Goal: Transaction & Acquisition: Purchase product/service

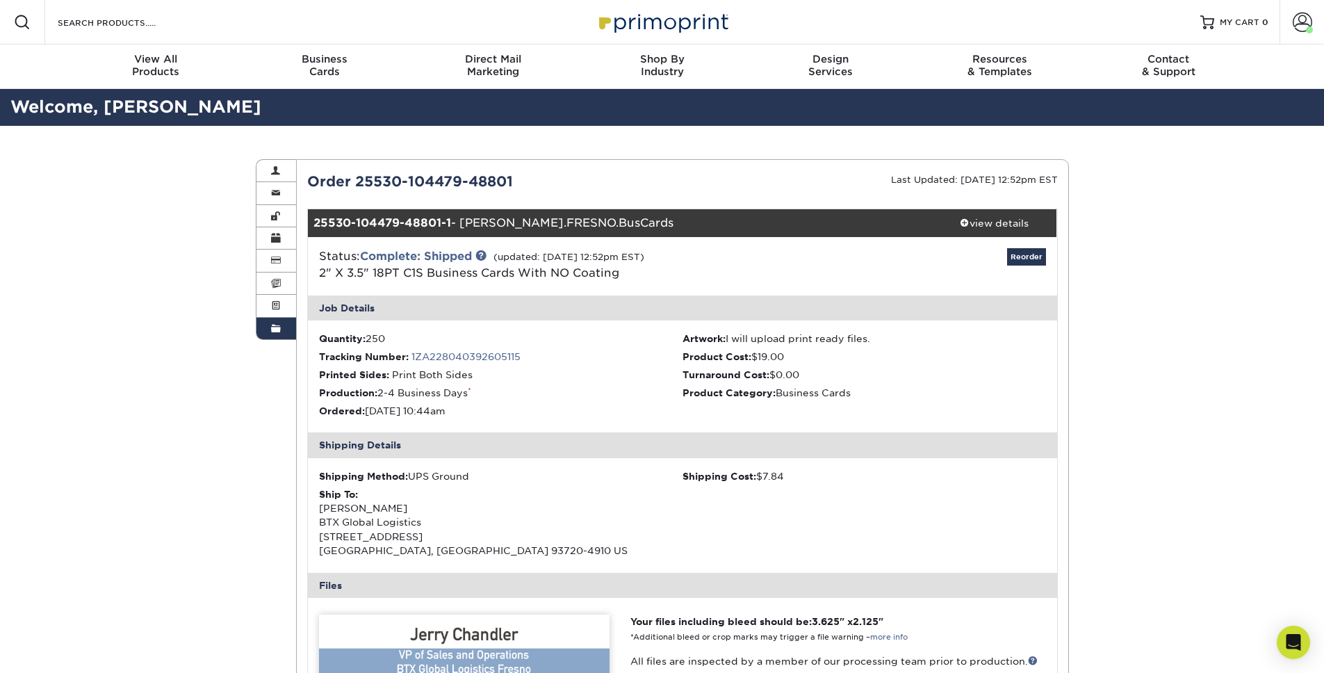
click at [172, 380] on div "Order History Account Overview Contact Information Change Password Address Book…" at bounding box center [662, 631] width 1324 height 1011
click at [418, 251] on link "Complete: Shipped" at bounding box center [416, 255] width 112 height 13
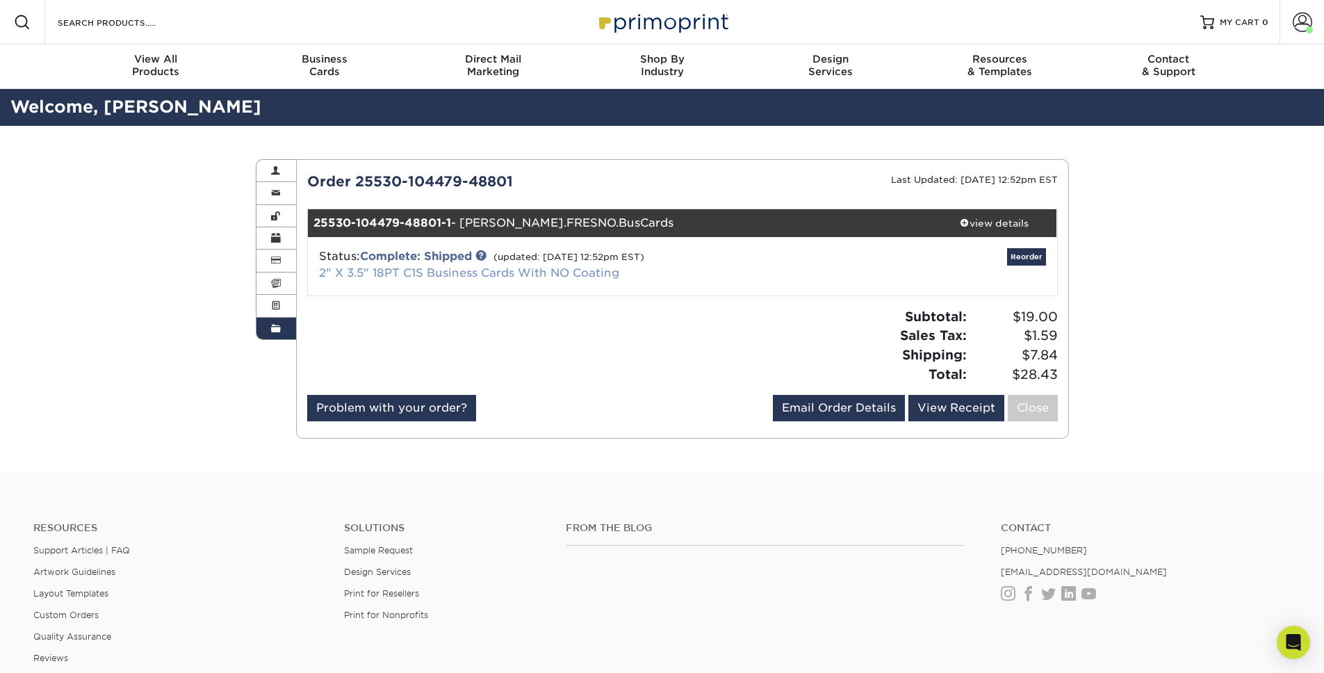
click at [423, 276] on link "2" X 3.5" 18PT C1S Business Cards With NO Coating" at bounding box center [469, 272] width 300 height 13
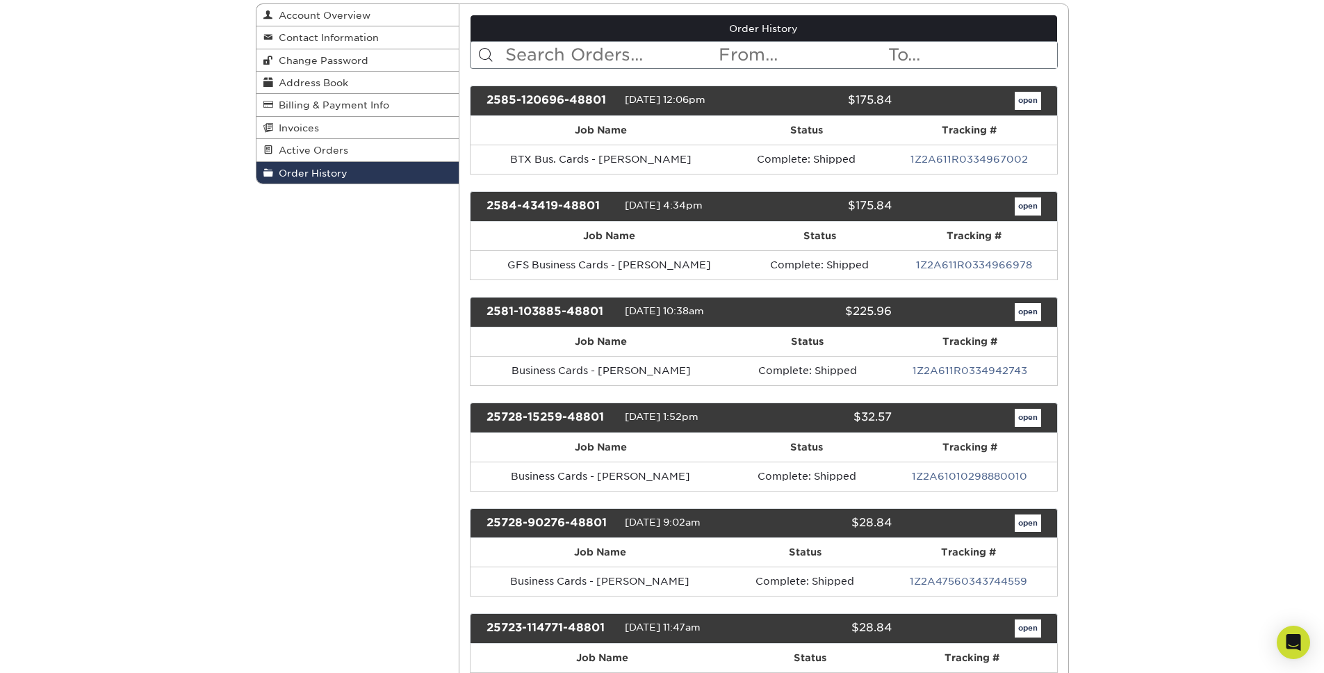
scroll to position [157, 0]
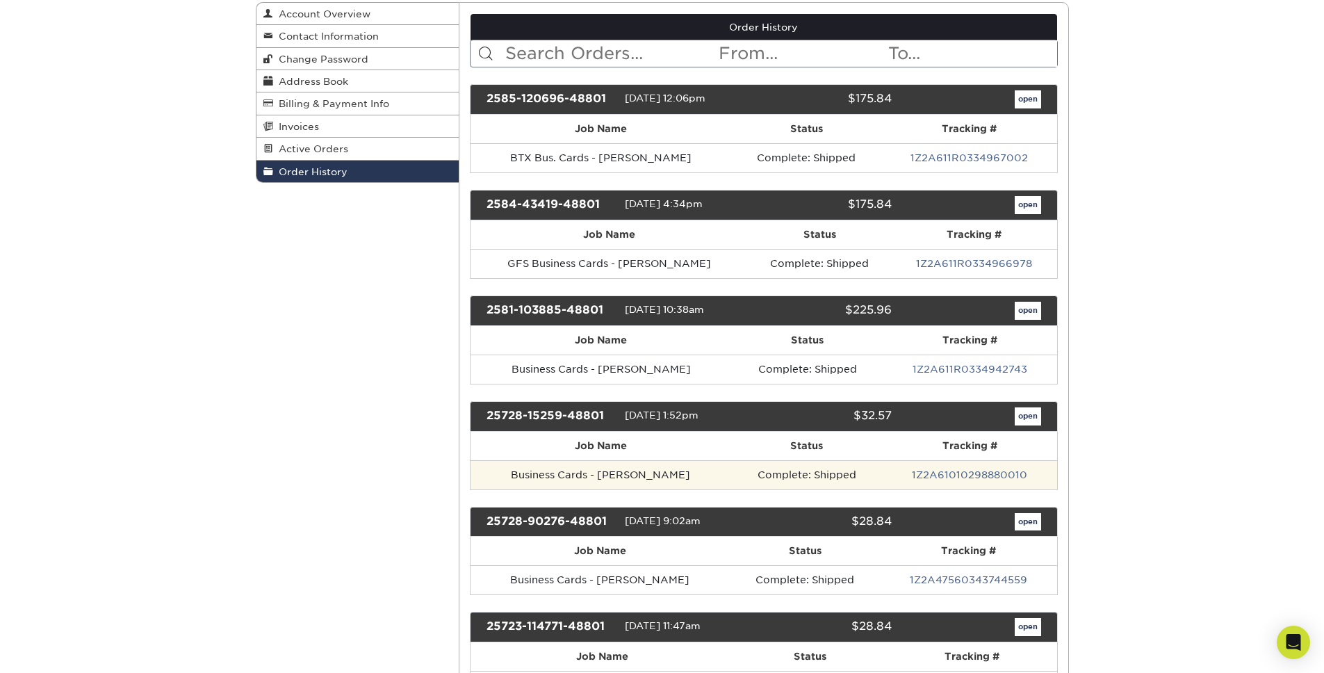
click at [580, 475] on td "Business Cards - [PERSON_NAME]" at bounding box center [600, 474] width 261 height 29
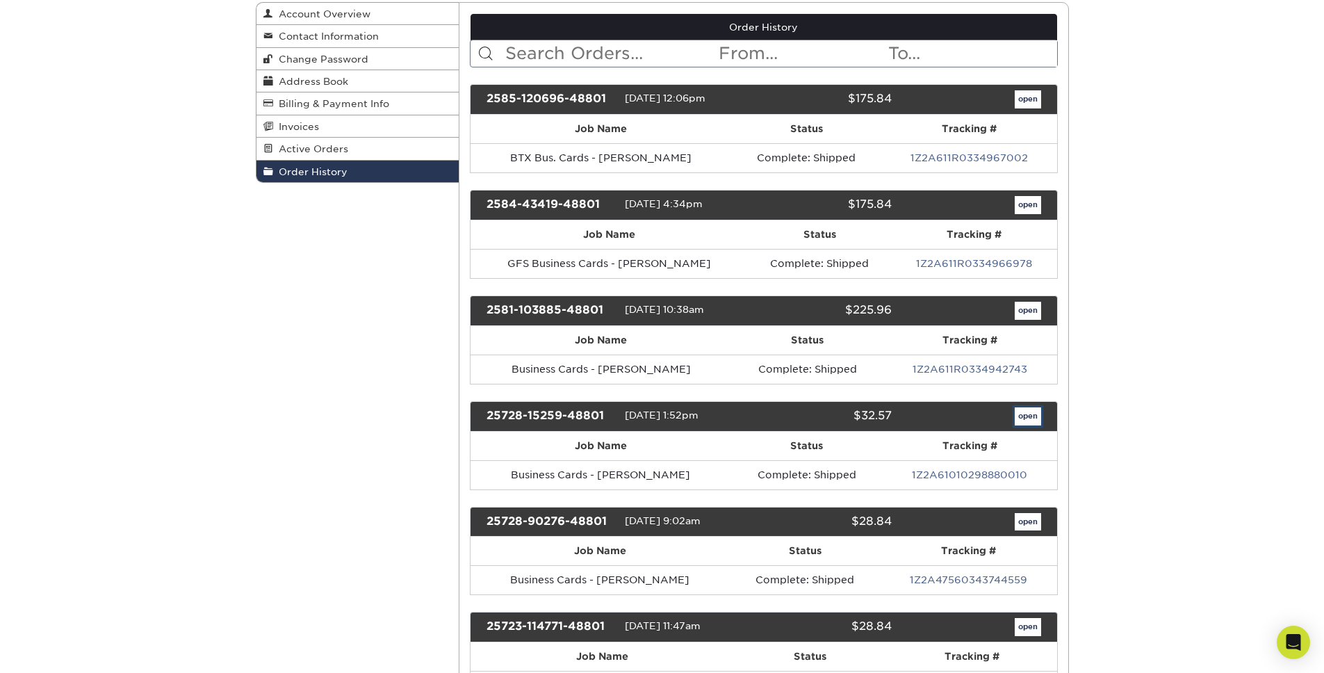
click at [1035, 414] on link "open" at bounding box center [1028, 416] width 26 height 18
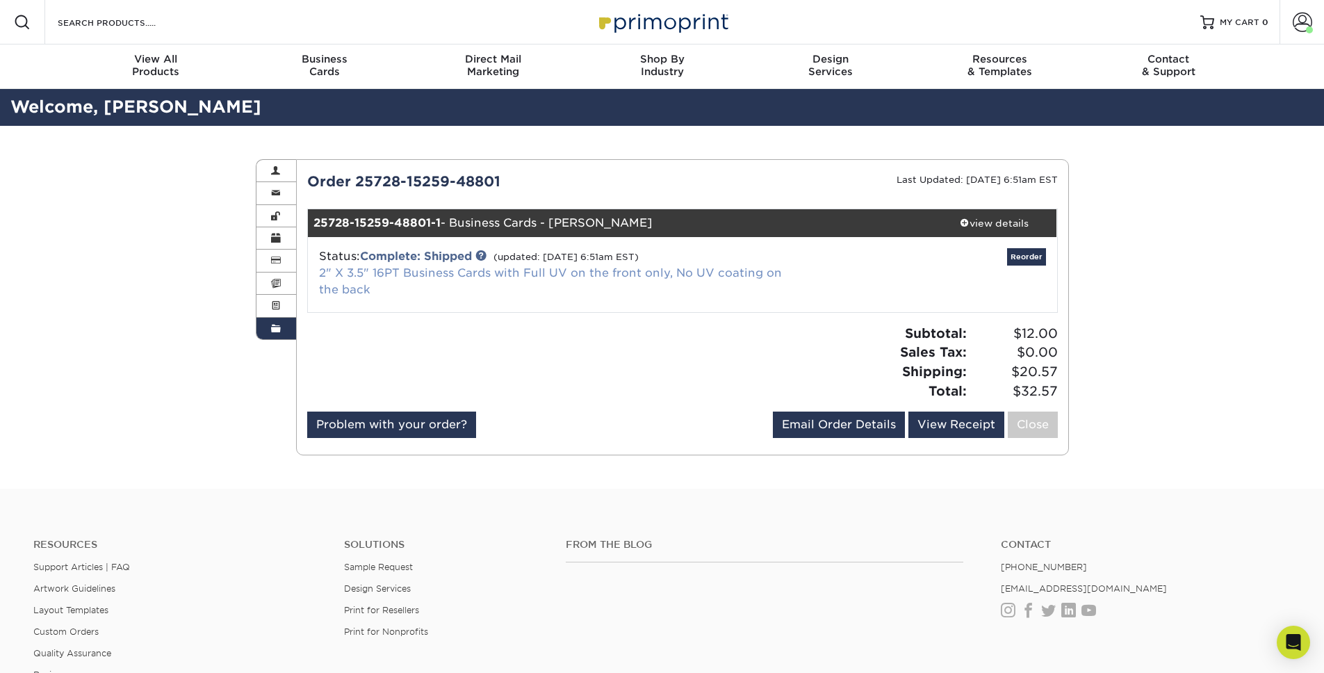
click at [439, 272] on link "2" X 3.5" 16PT Business Cards with Full UV on the front only, No UV coating on …" at bounding box center [550, 281] width 463 height 30
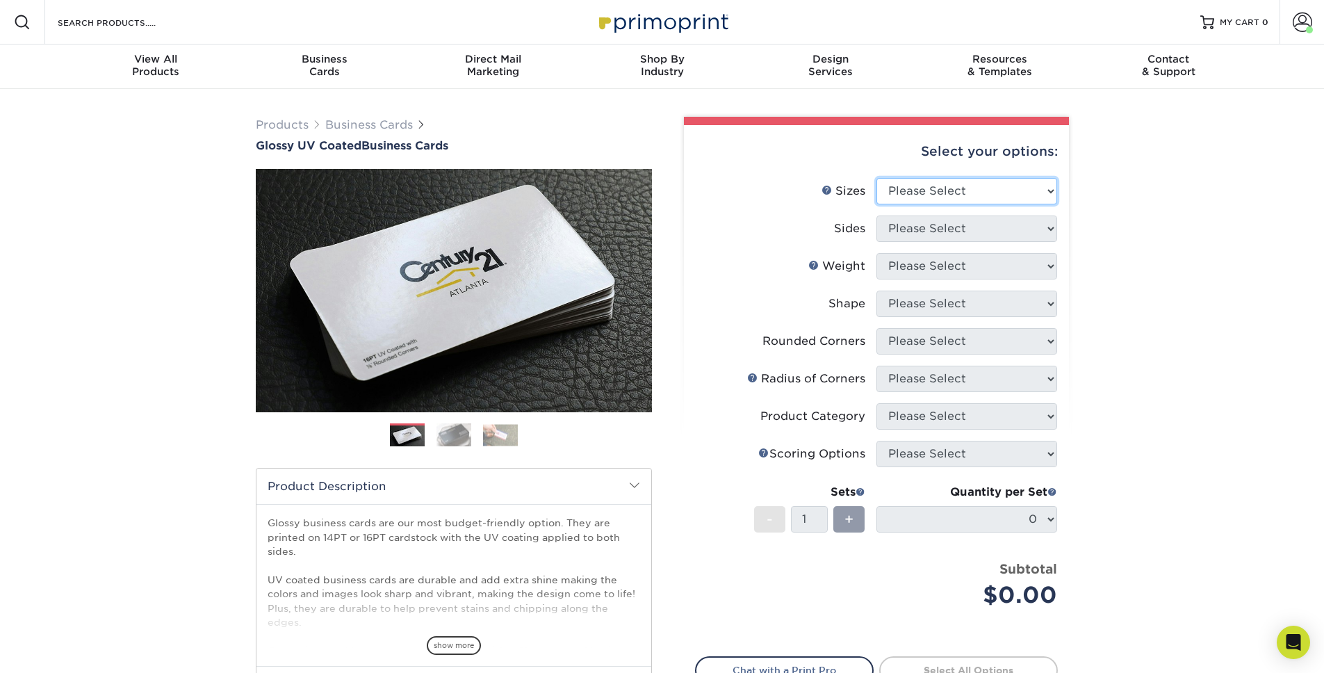
click at [953, 190] on select "Please Select 1.5" x 3.5" - Mini 1.75" x 3.5" - Mini 2" x 2" - Square 2" x 3" -…" at bounding box center [966, 191] width 181 height 26
select select "2.00x3.50"
click at [915, 229] on select "Please Select Print Both Sides Print Front Only" at bounding box center [966, 228] width 181 height 26
select select "13abbda7-1d64-4f25-8bb2-c179b224825d"
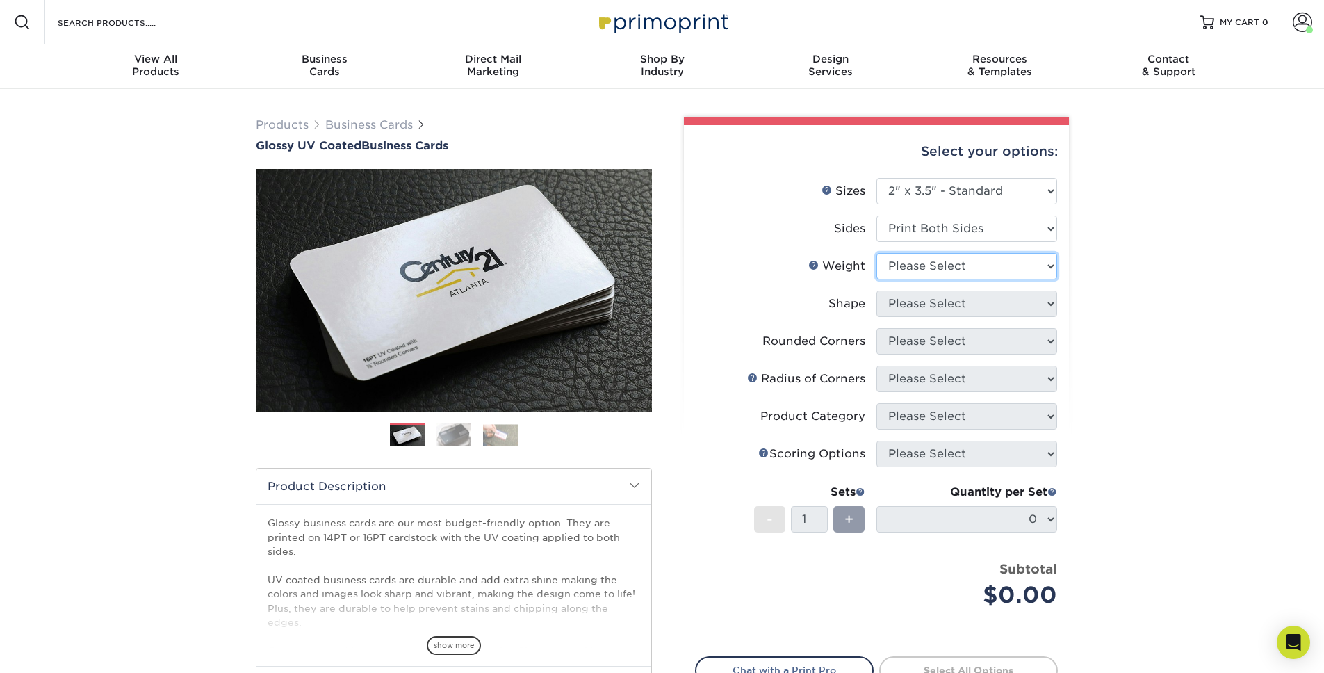
click at [920, 267] on select "Please Select 16PT 14PT" at bounding box center [966, 266] width 181 height 26
select select "16PT"
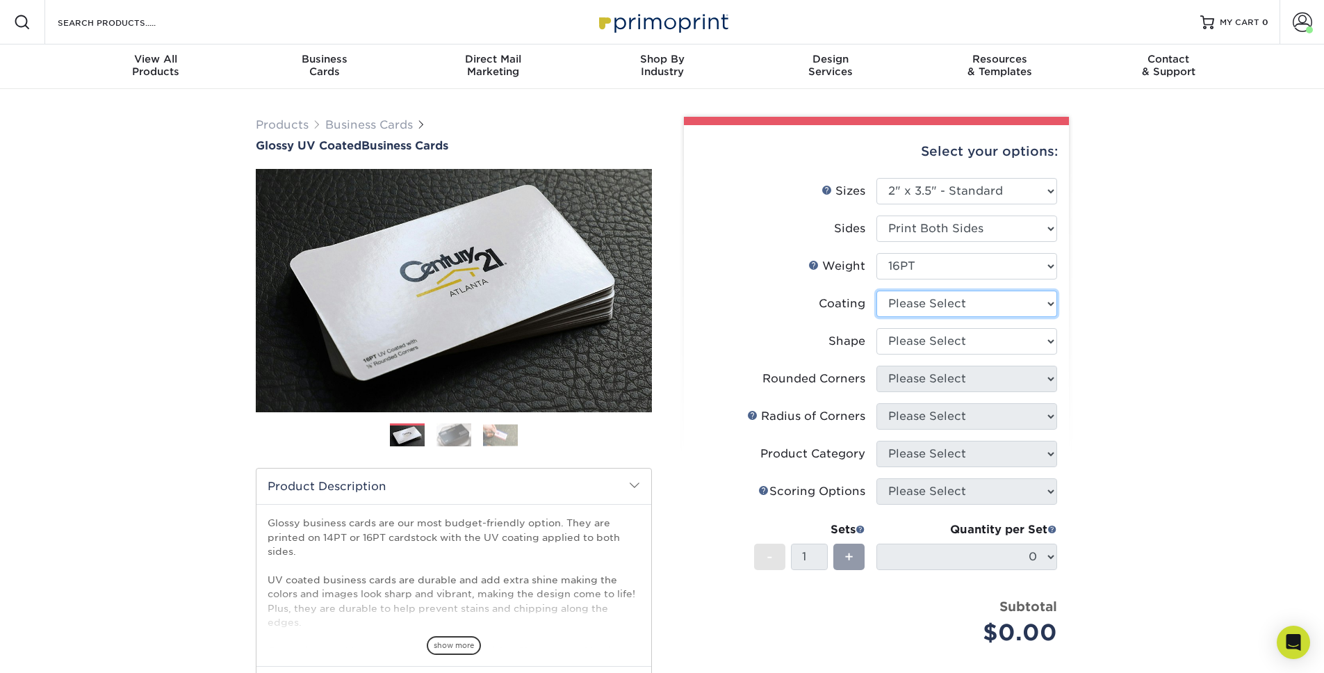
click at [915, 306] on select at bounding box center [966, 303] width 181 height 26
select select "1e8116af-acfc-44b1-83dc-8181aa338834"
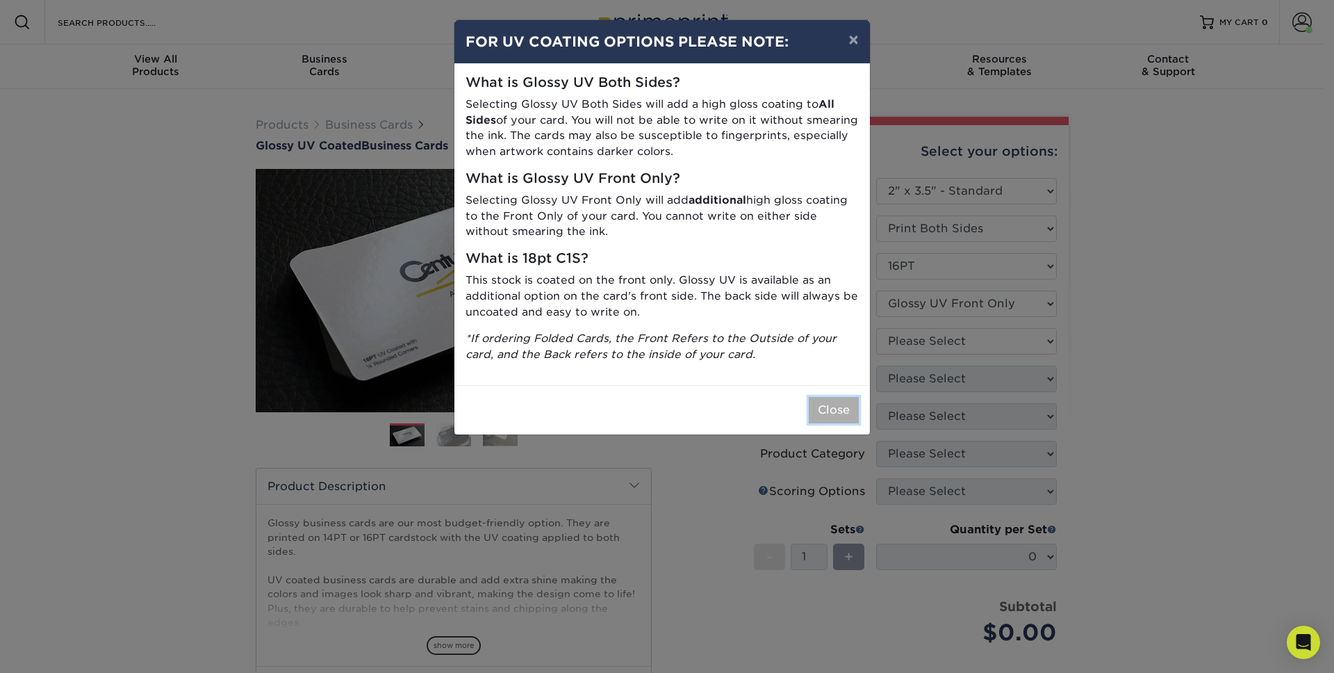
click at [832, 409] on button "Close" at bounding box center [834, 410] width 50 height 26
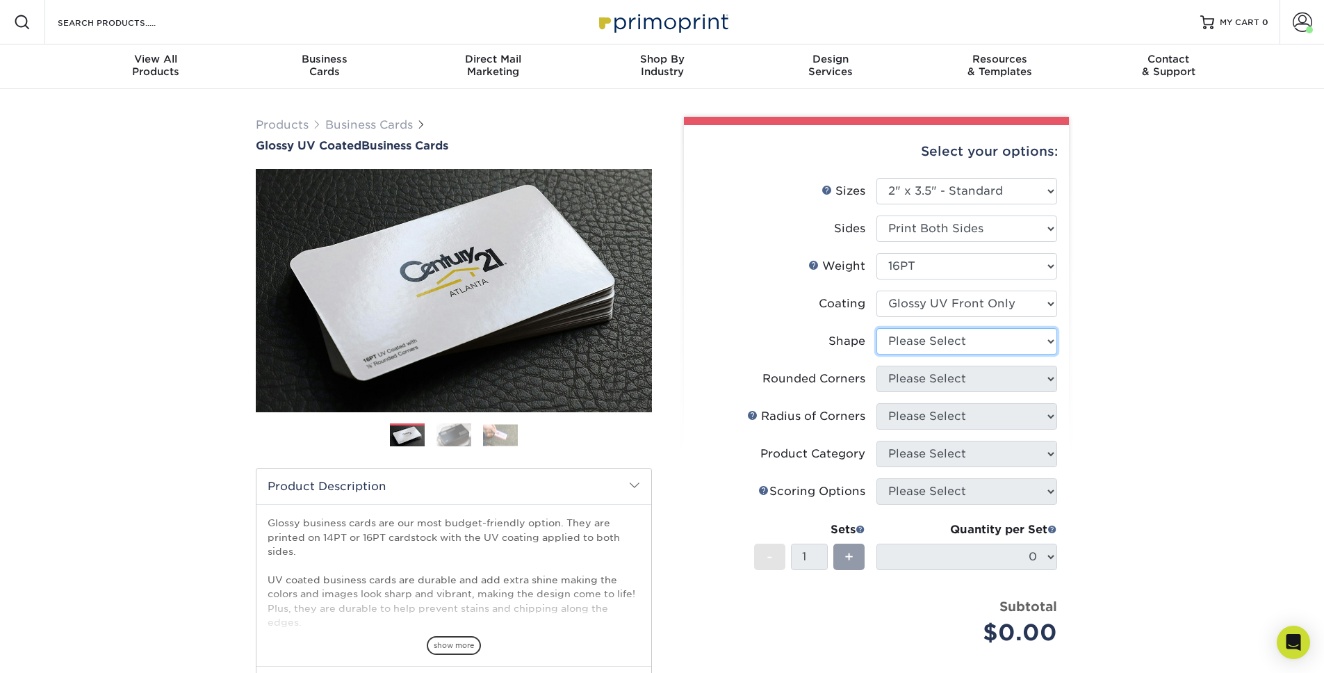
click at [953, 339] on select "Please Select Standard" at bounding box center [966, 341] width 181 height 26
select select "standard"
click at [951, 382] on select "Please Select Yes - Round 2 Corners Yes - Round 4 Corners No" at bounding box center [966, 379] width 181 height 26
select select "0"
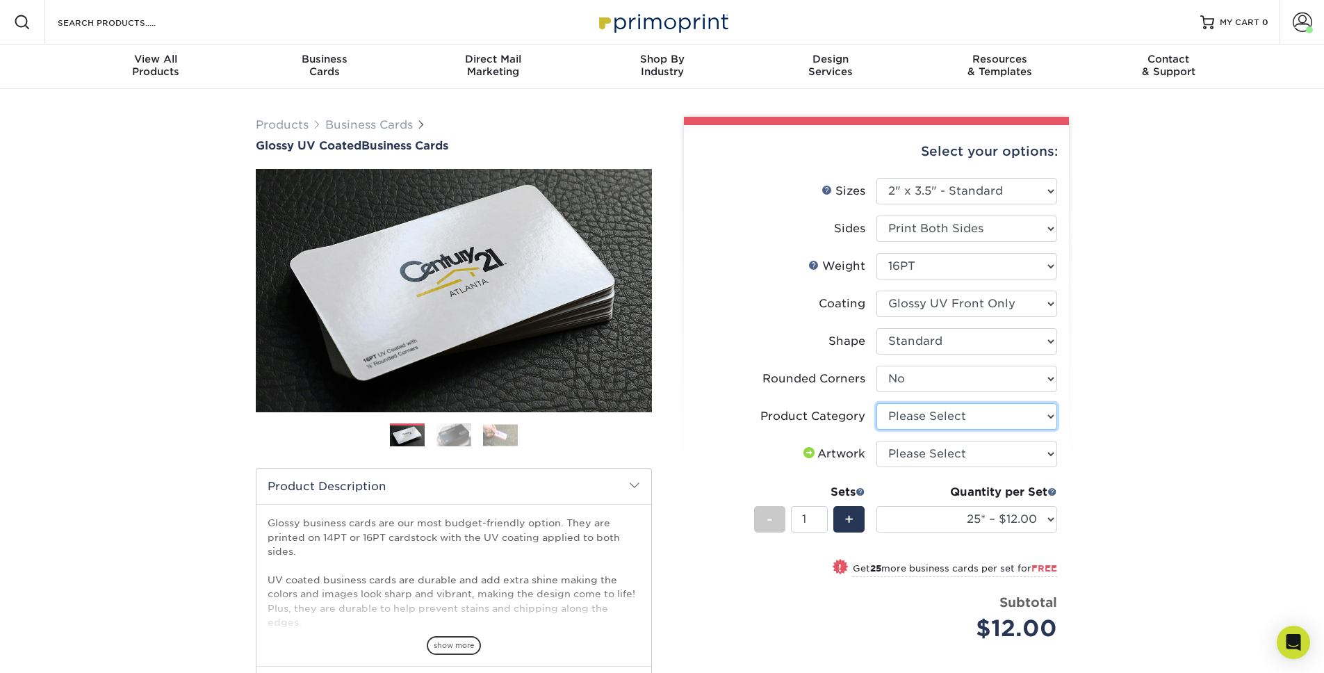
click at [967, 411] on select "Please Select Business Cards" at bounding box center [966, 416] width 181 height 26
select select "3b5148f1-0588-4f88-a218-97bcfdce65c1"
click at [951, 457] on select "Please Select I will upload files I need a design - $100" at bounding box center [966, 454] width 181 height 26
select select "upload"
click at [722, 457] on label "Artwork" at bounding box center [786, 454] width 181 height 26
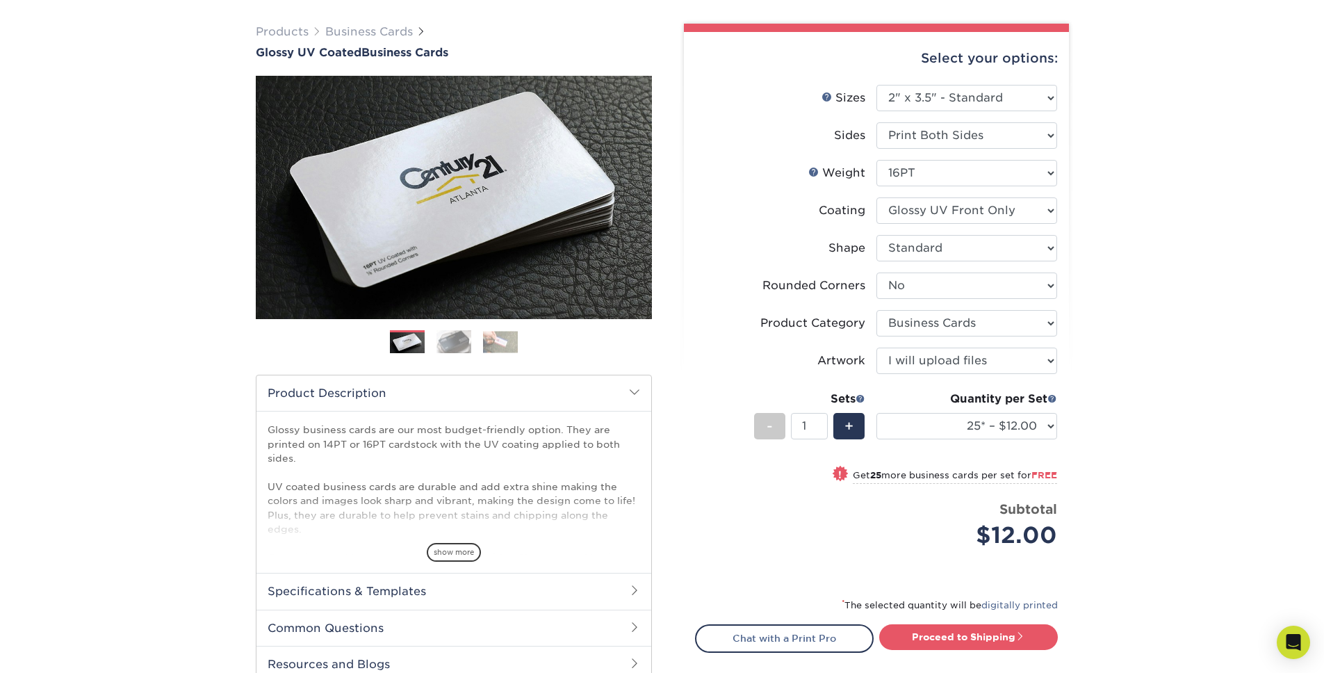
scroll to position [95, 0]
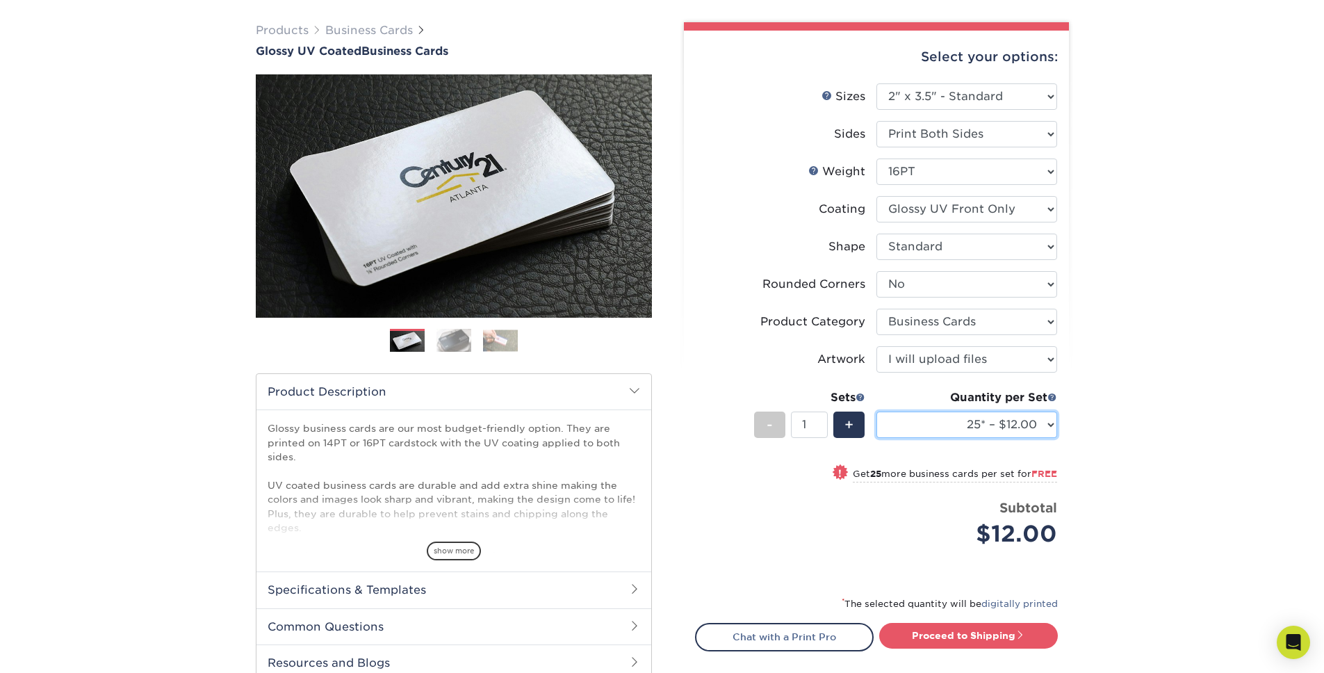
click at [926, 425] on select "25* – $12.00 50* – $12.00 100* – $12.00 250* – $21.00 500 – $42.00 1000 – $53.0…" at bounding box center [966, 424] width 181 height 26
click at [978, 423] on select "25* – $12.00 50* – $12.00 100* – $12.00 250* – $21.00 500 – $42.00 1000 – $53.0…" at bounding box center [966, 424] width 181 height 26
select select "100* – $12.00"
click at [861, 427] on div "+" at bounding box center [848, 424] width 31 height 26
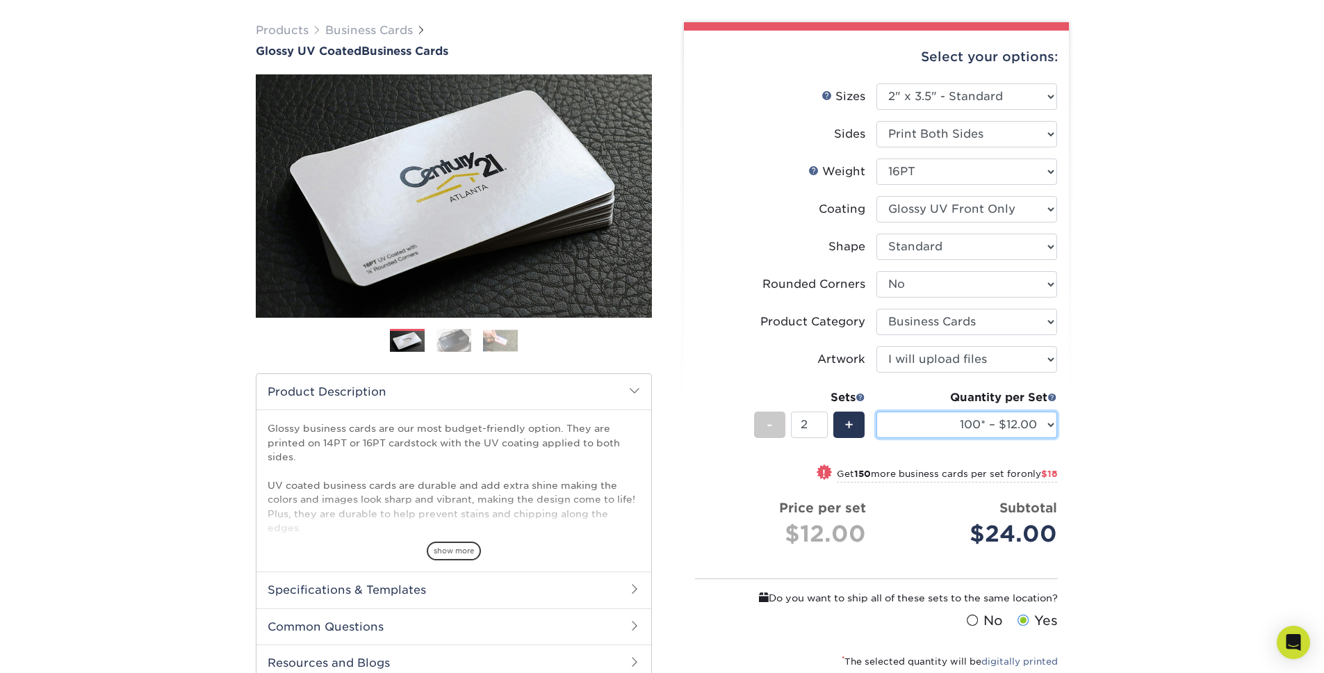
click at [964, 428] on select "25* – $12.00 50* – $12.00 100* – $12.00 250* – $21.00 500 – $42.00 1000 – $53.0…" at bounding box center [966, 424] width 181 height 26
click at [762, 431] on div "-" at bounding box center [769, 424] width 31 height 26
type input "1"
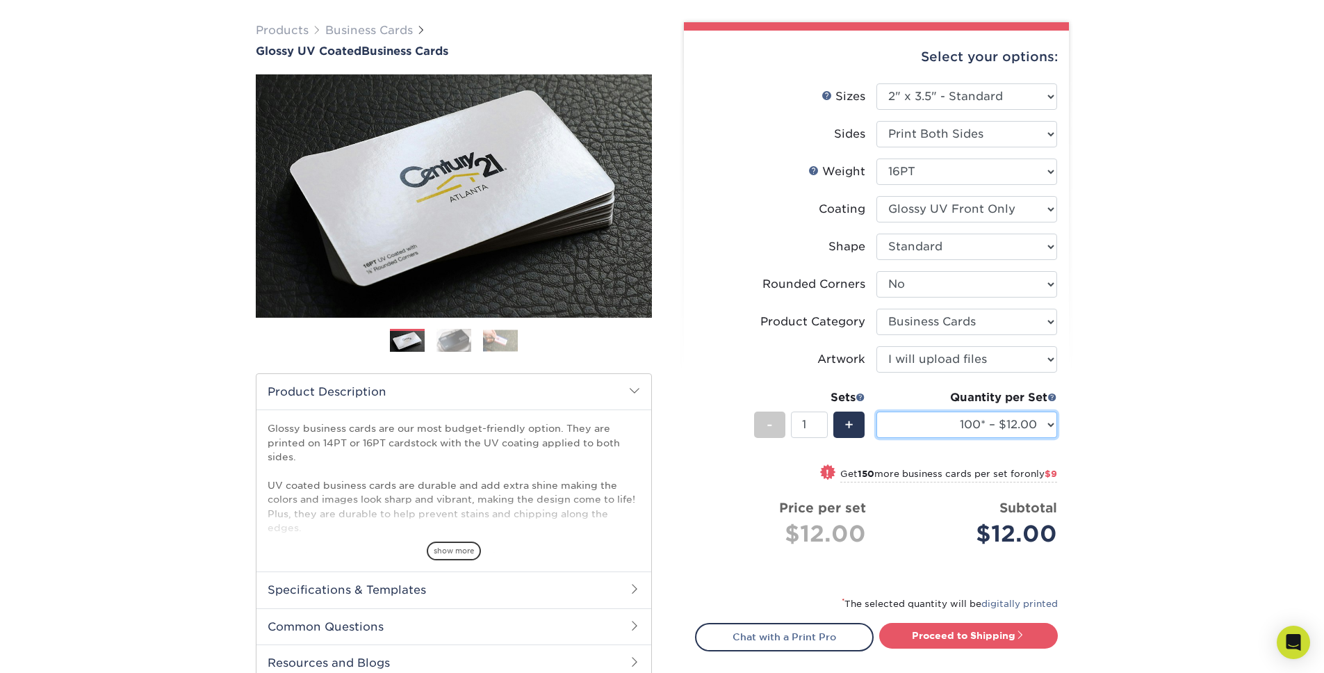
click at [985, 427] on select "25* – $12.00 50* – $12.00 100* – $12.00 250* – $21.00 500 – $42.00 1000 – $53.0…" at bounding box center [966, 424] width 181 height 26
select select "250* – $21.00"
click at [951, 641] on link "Proceed to Shipping" at bounding box center [968, 635] width 179 height 25
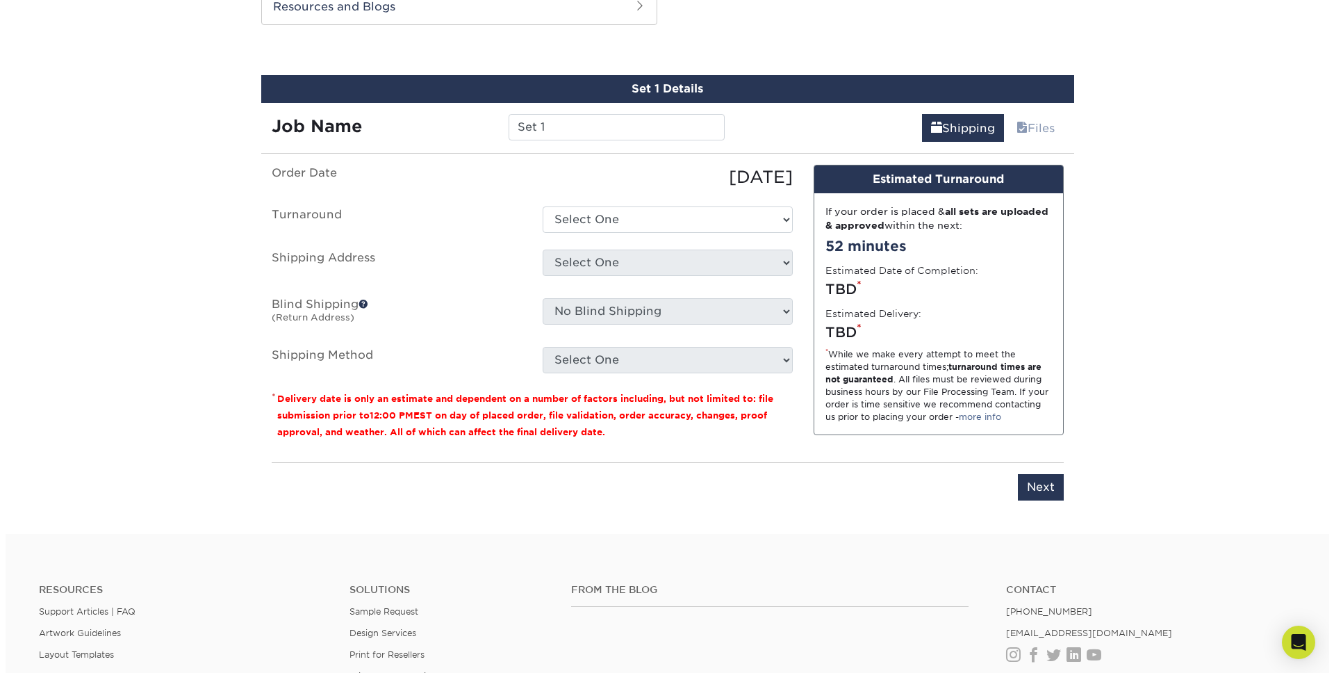
scroll to position [755, 0]
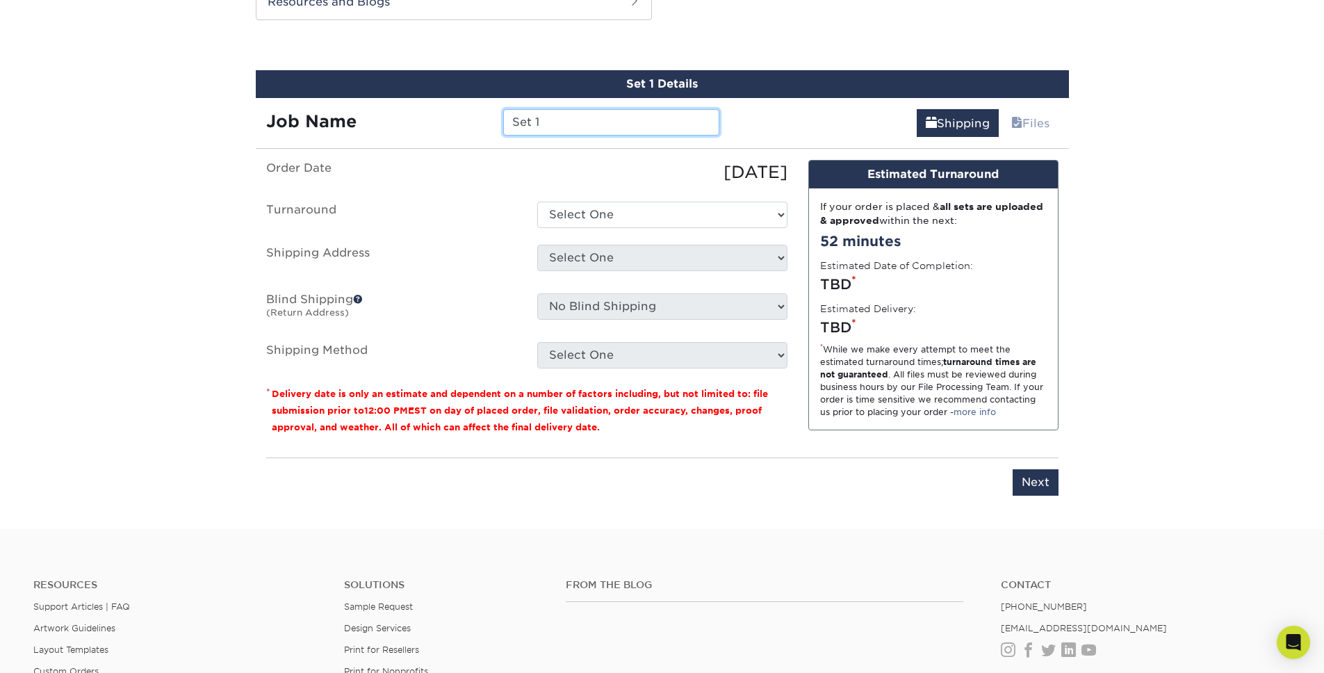
drag, startPoint x: 550, startPoint y: 125, endPoint x: 468, endPoint y: 125, distance: 82.0
click at [468, 125] on div "Job Name Set 1" at bounding box center [493, 122] width 475 height 26
type input "Business Cards - Jerry Chandler"
click at [648, 212] on select "Select One 2-4 Business Days 2 Day Next Business Day" at bounding box center [662, 215] width 250 height 26
select select "198971fb-b0f2-4966-ba3b-178a1197b453"
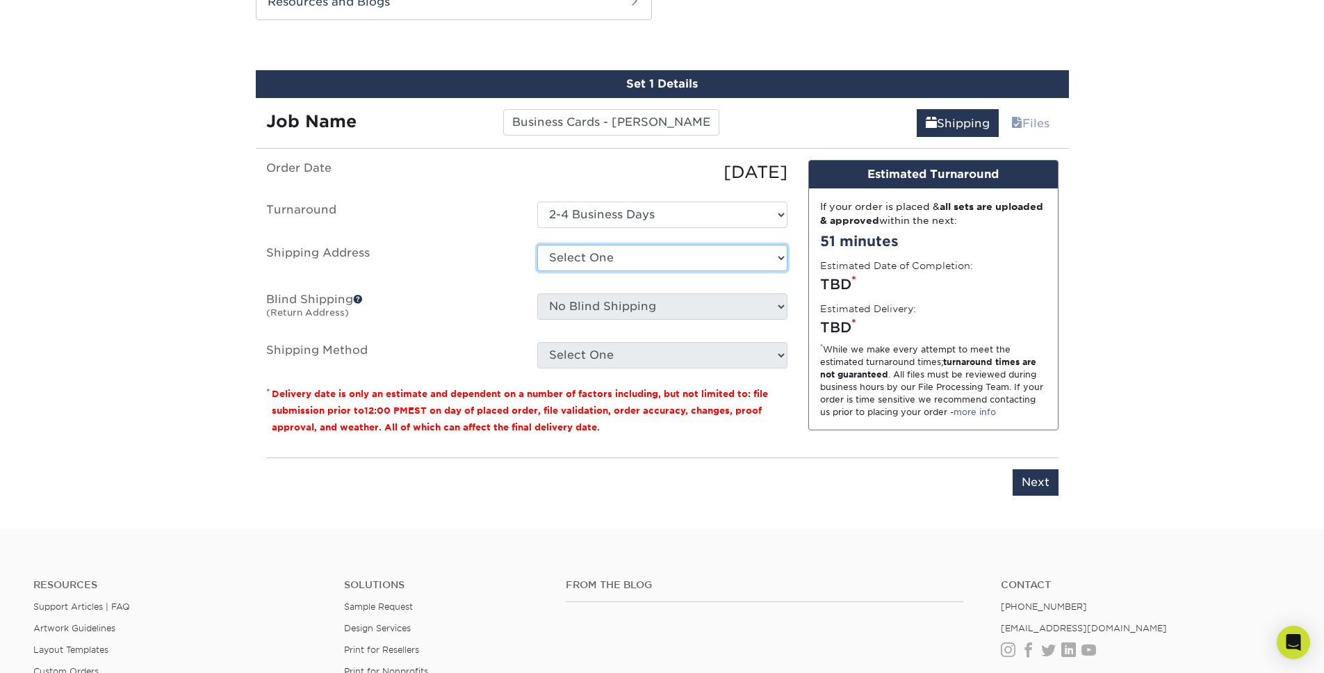
click at [639, 257] on select "Select One Andrea Brown Home Address 2020 Air Cargo Hotel - Nashville Amanda Du…" at bounding box center [662, 258] width 250 height 26
click at [580, 258] on select "Select One Andrea Brown Home Address 2020 Air Cargo Hotel - Nashville Amanda Du…" at bounding box center [662, 258] width 250 height 26
select select "newaddress"
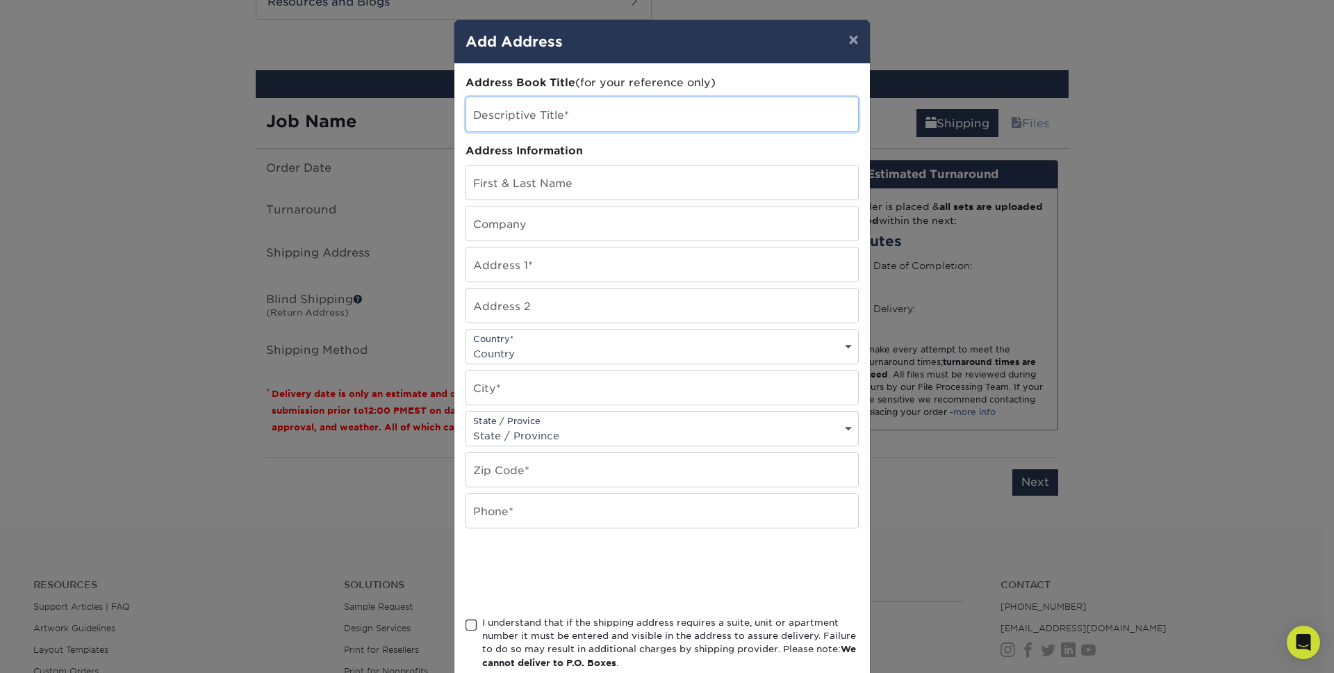
click at [572, 110] on input "text" at bounding box center [662, 114] width 392 height 34
click at [678, 120] on input "[PERSON_NAME] - Home Address" at bounding box center [662, 114] width 392 height 34
type input "[PERSON_NAME] - Home Address"
click at [527, 183] on input "text" at bounding box center [662, 182] width 392 height 34
type input "[PERSON_NAME]"
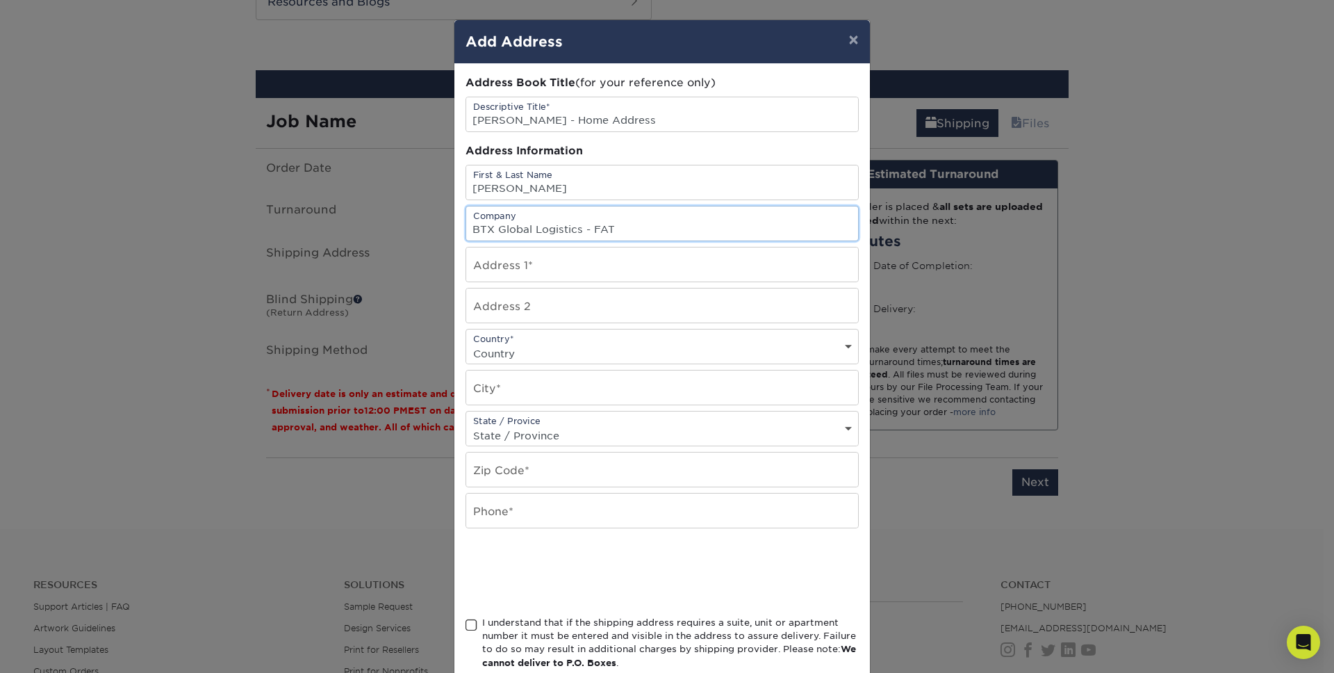
type input "BTX Global Logistics - FAT"
type input "2730 E Niles Ave"
select select "US"
type input "Fresno"
select select "CA"
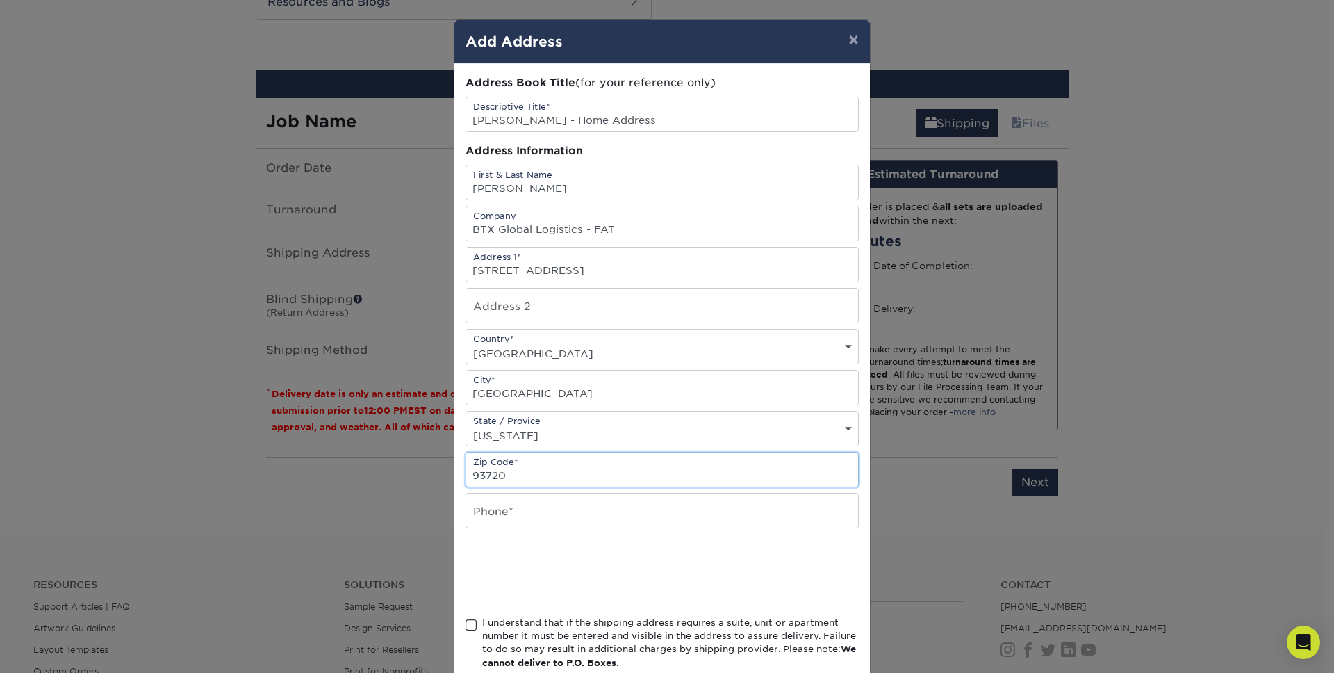
type input "93720"
type input "559-900-4697"
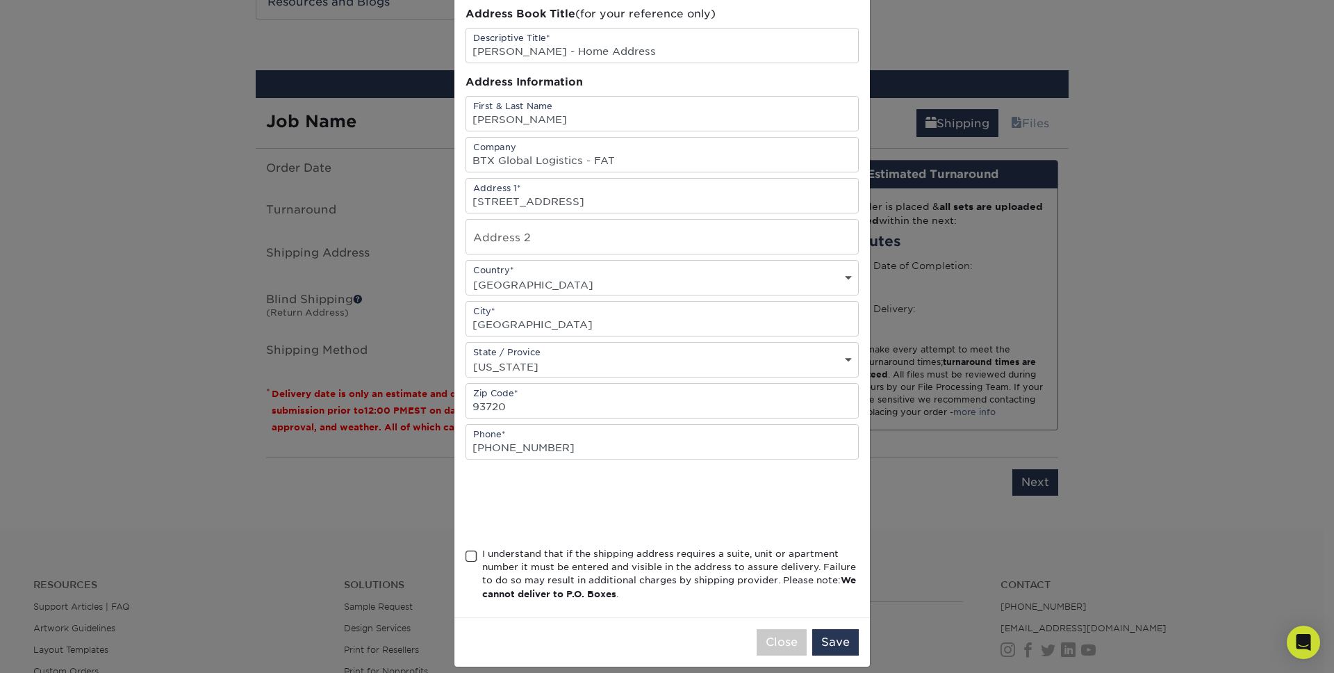
scroll to position [83, 0]
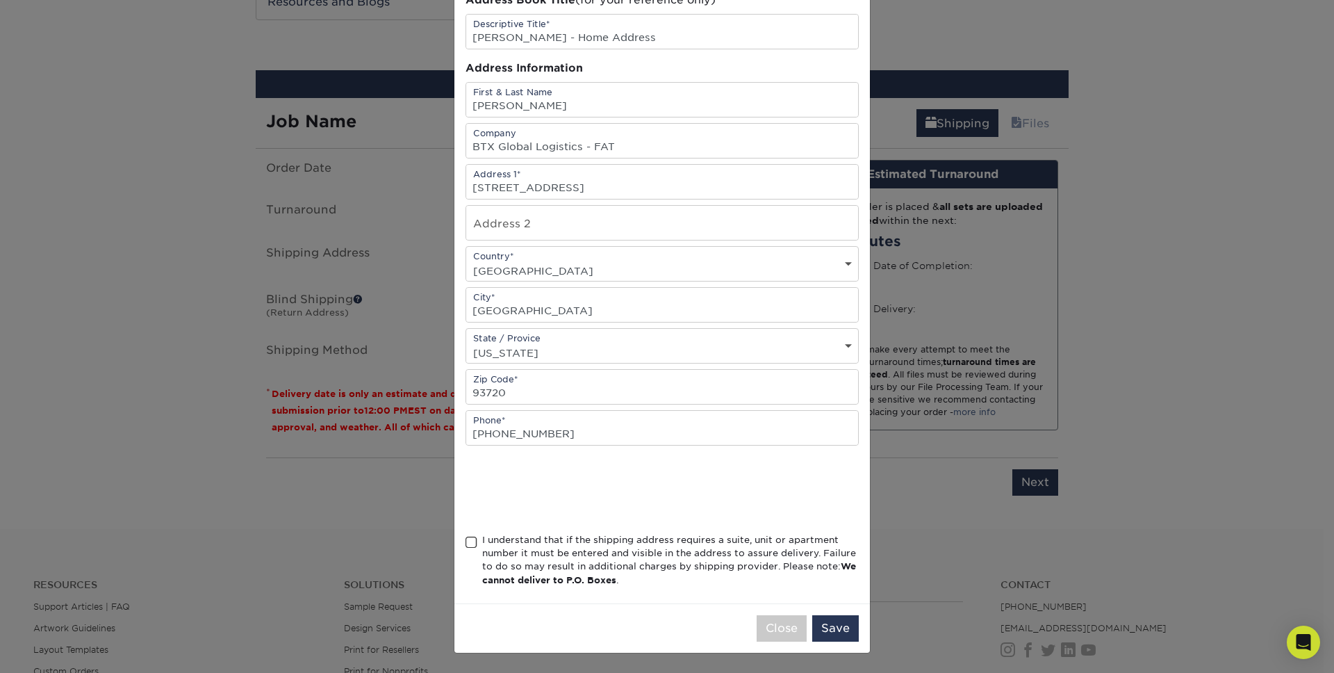
click at [466, 540] on span at bounding box center [472, 542] width 12 height 13
click at [0, 0] on input "I understand that if the shipping address requires a suite, unit or apartment n…" at bounding box center [0, 0] width 0 height 0
click at [843, 628] on button "Save" at bounding box center [835, 628] width 47 height 26
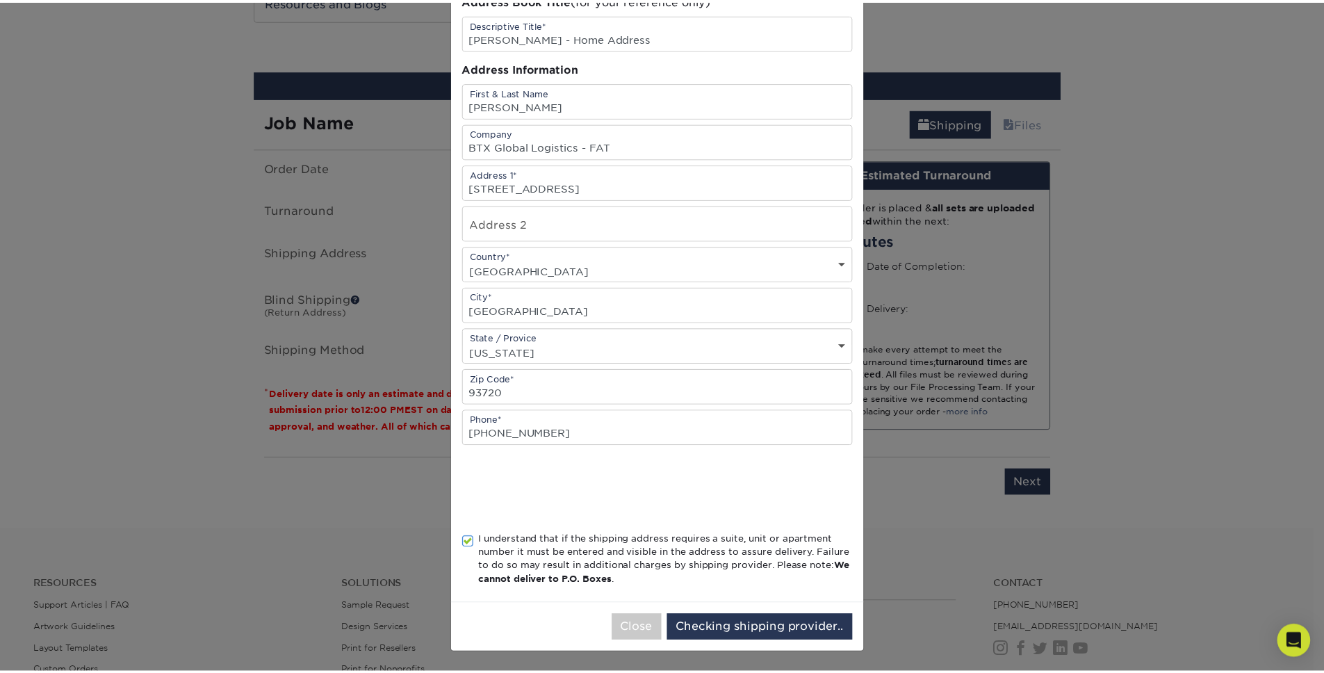
scroll to position [0, 0]
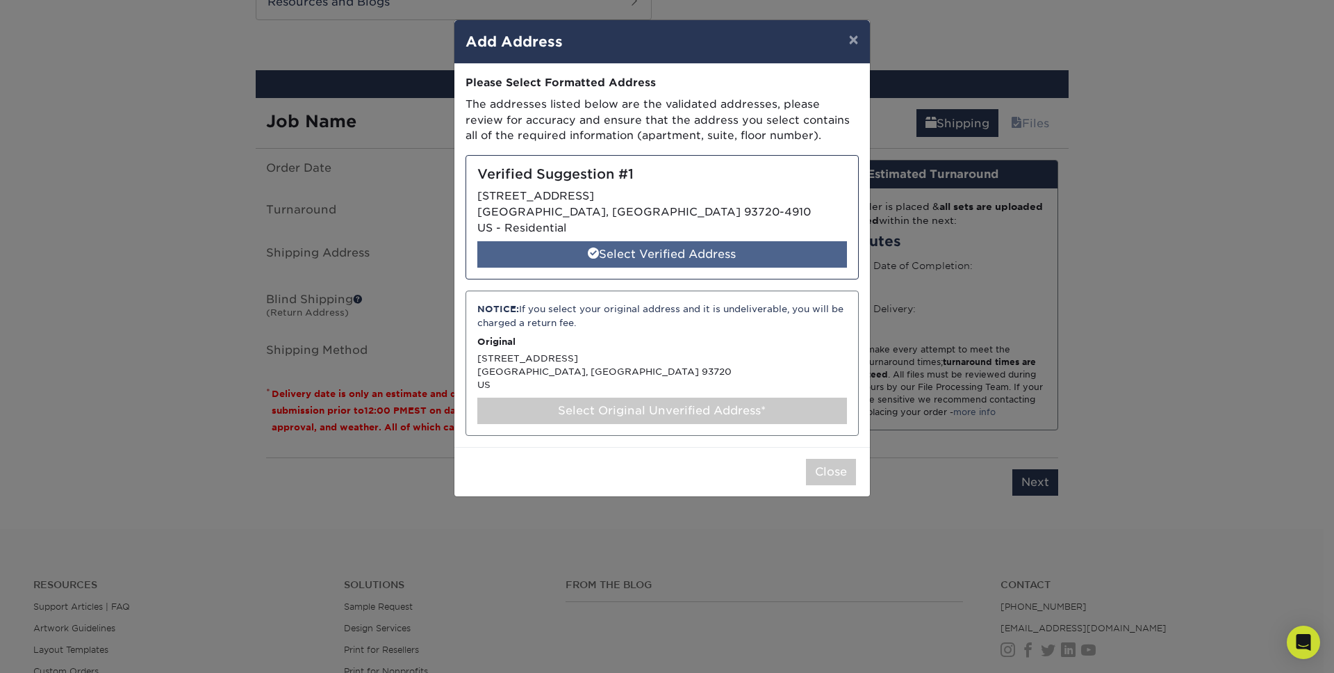
click at [684, 257] on div "Select Verified Address" at bounding box center [662, 254] width 370 height 26
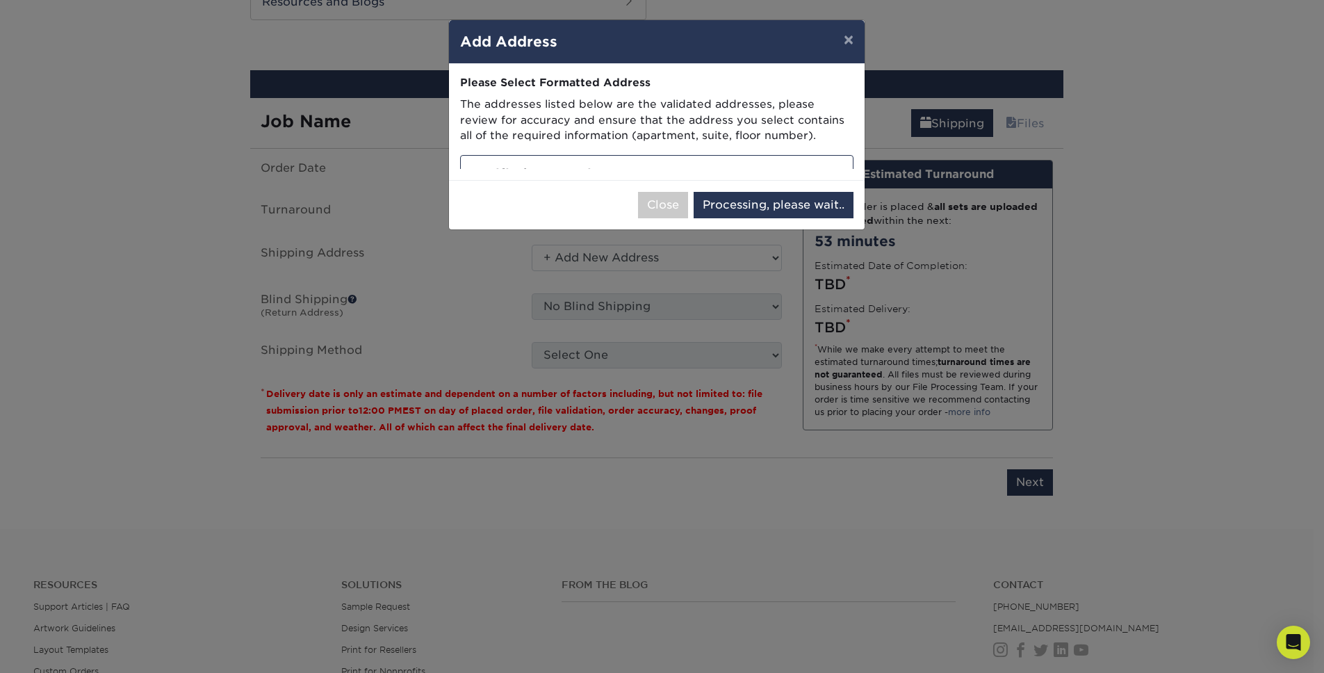
select select "285025"
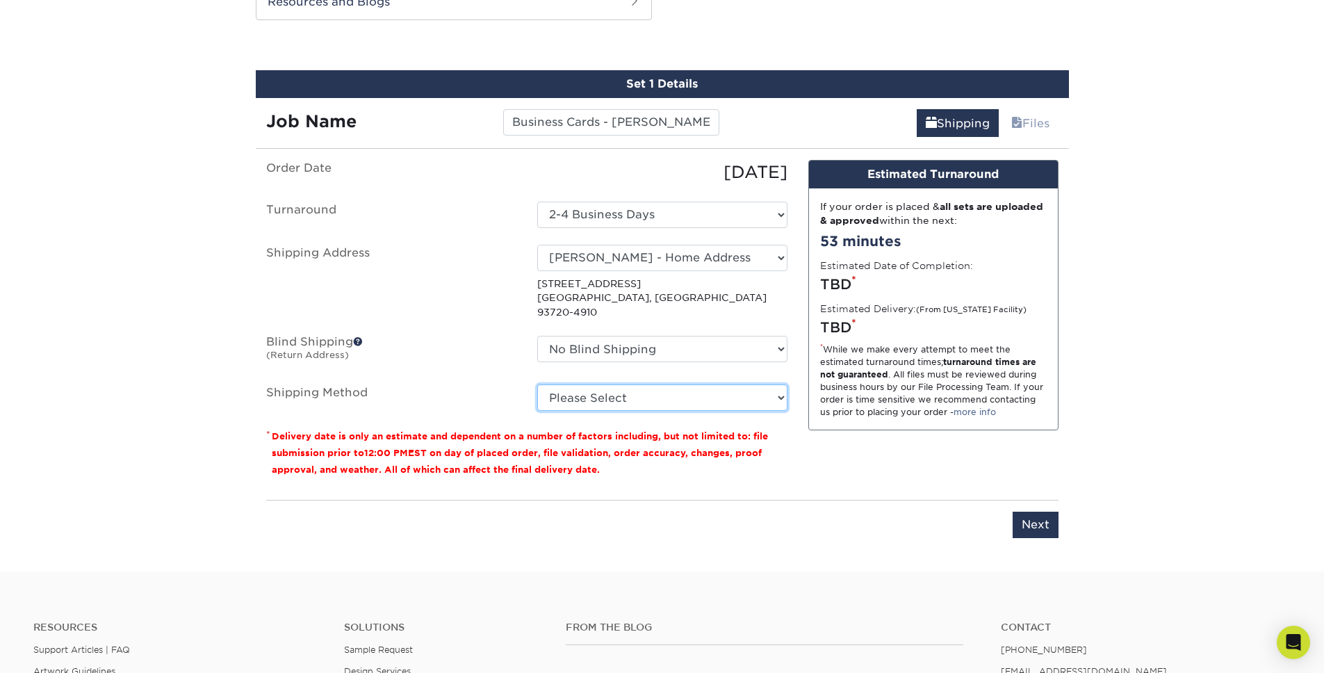
click at [581, 384] on select "Please Select Ground Shipping (+$7.84) 3 Day Shipping Service (+$20.08) 2 Day A…" at bounding box center [662, 397] width 250 height 26
select select "03"
click at [860, 448] on div "Design Estimated Turnaround If your order is placed & all sets are uploaded & a…" at bounding box center [933, 324] width 271 height 329
click at [1044, 515] on input "Next" at bounding box center [1035, 524] width 46 height 26
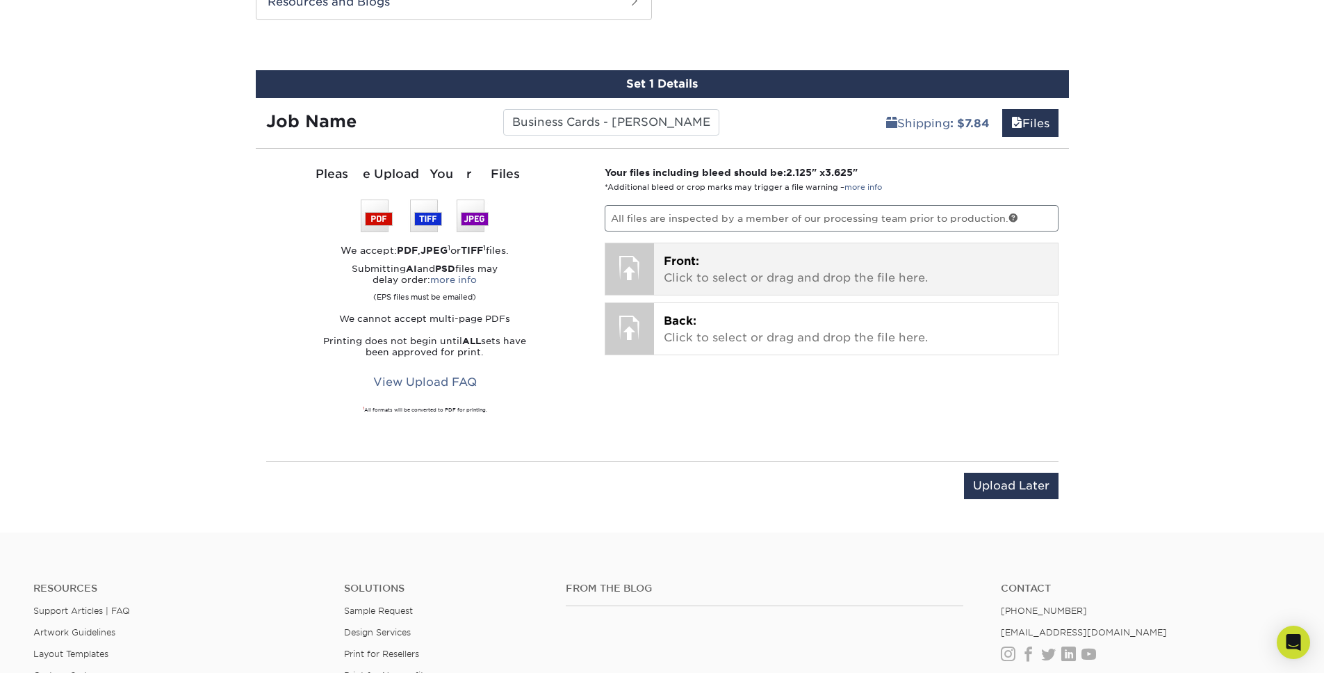
click at [700, 272] on p "Front: Click to select or drag and drop the file here." at bounding box center [856, 269] width 384 height 33
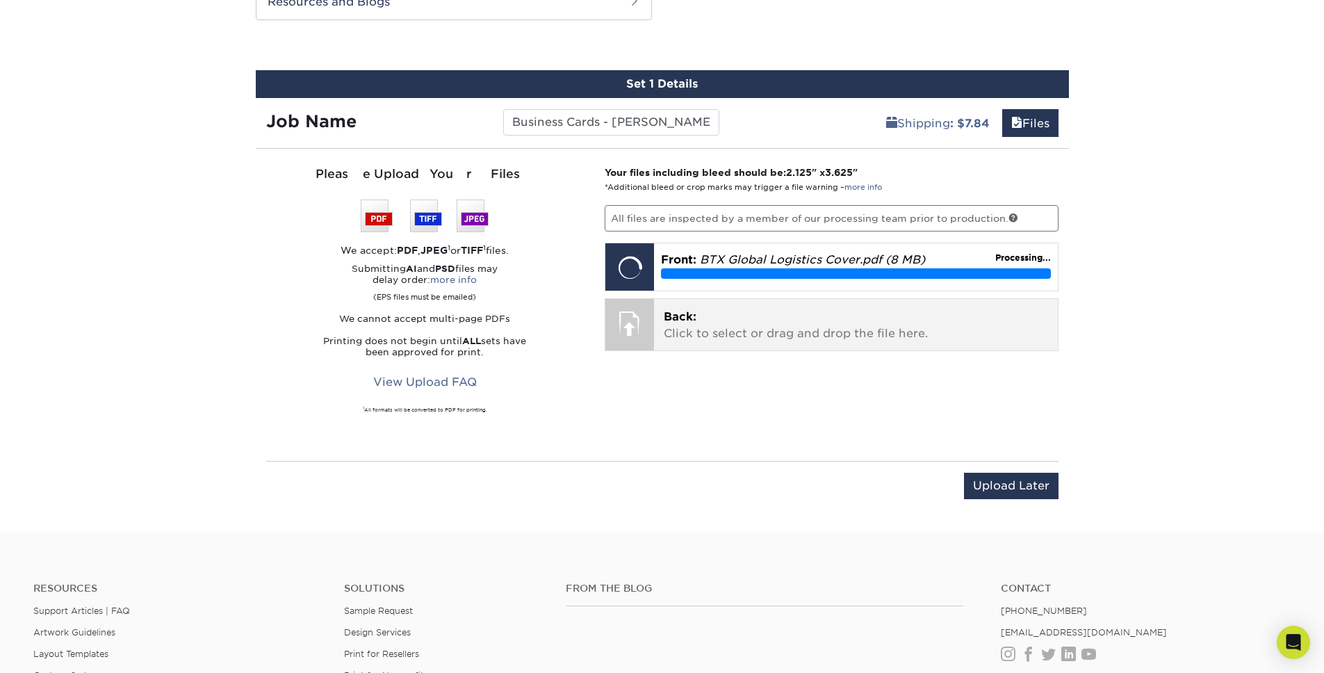
click at [751, 336] on p "Back: Click to select or drag and drop the file here." at bounding box center [856, 325] width 384 height 33
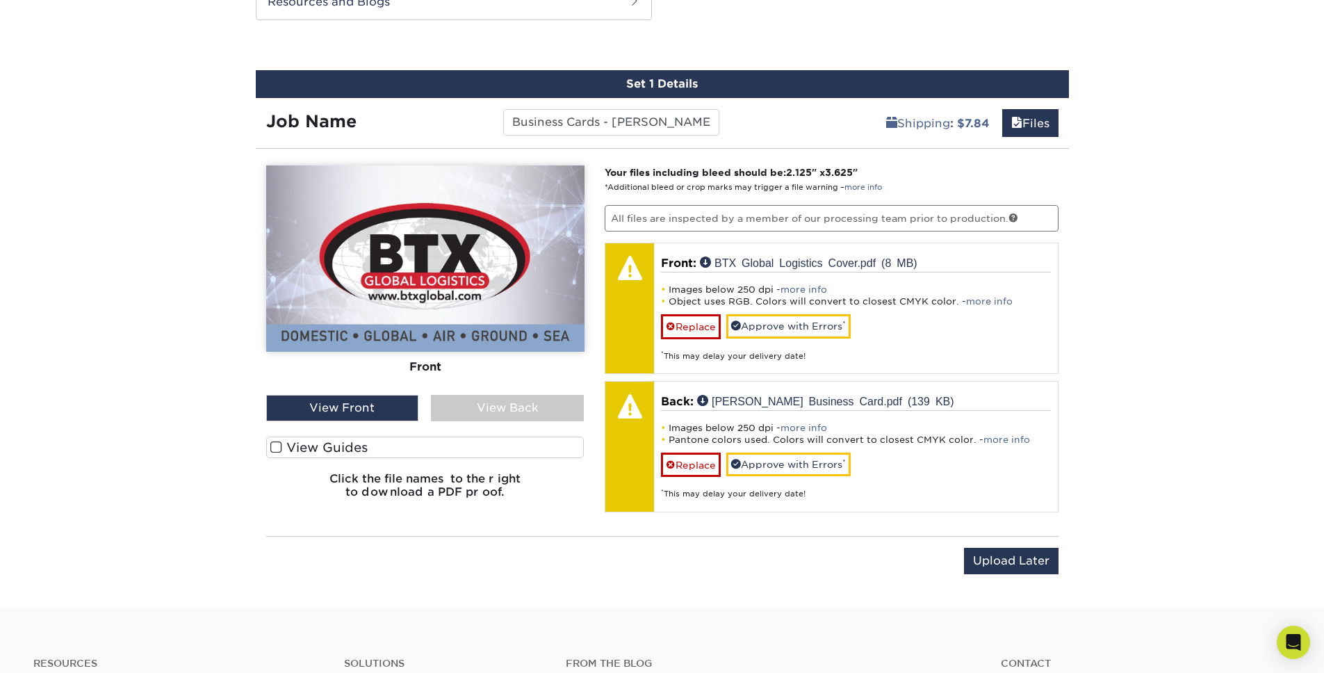
click at [497, 404] on div "View Back" at bounding box center [507, 408] width 153 height 26
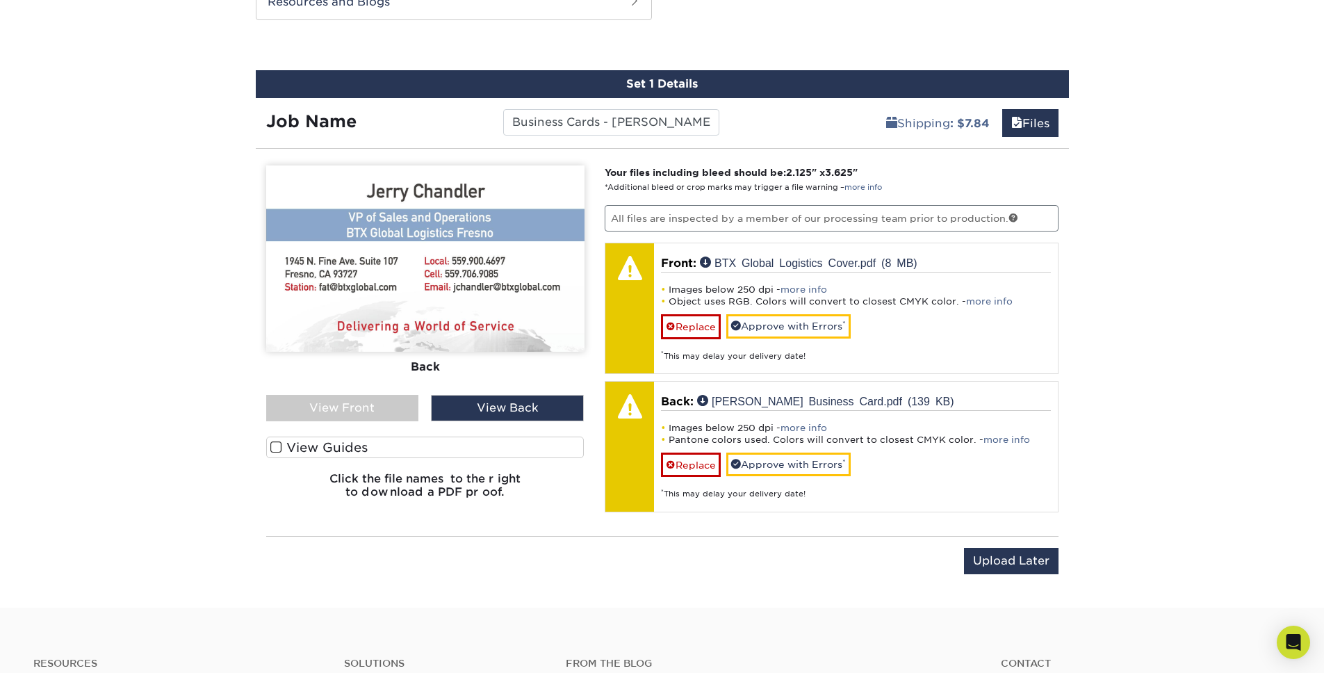
click at [372, 400] on div "View Front" at bounding box center [342, 408] width 153 height 26
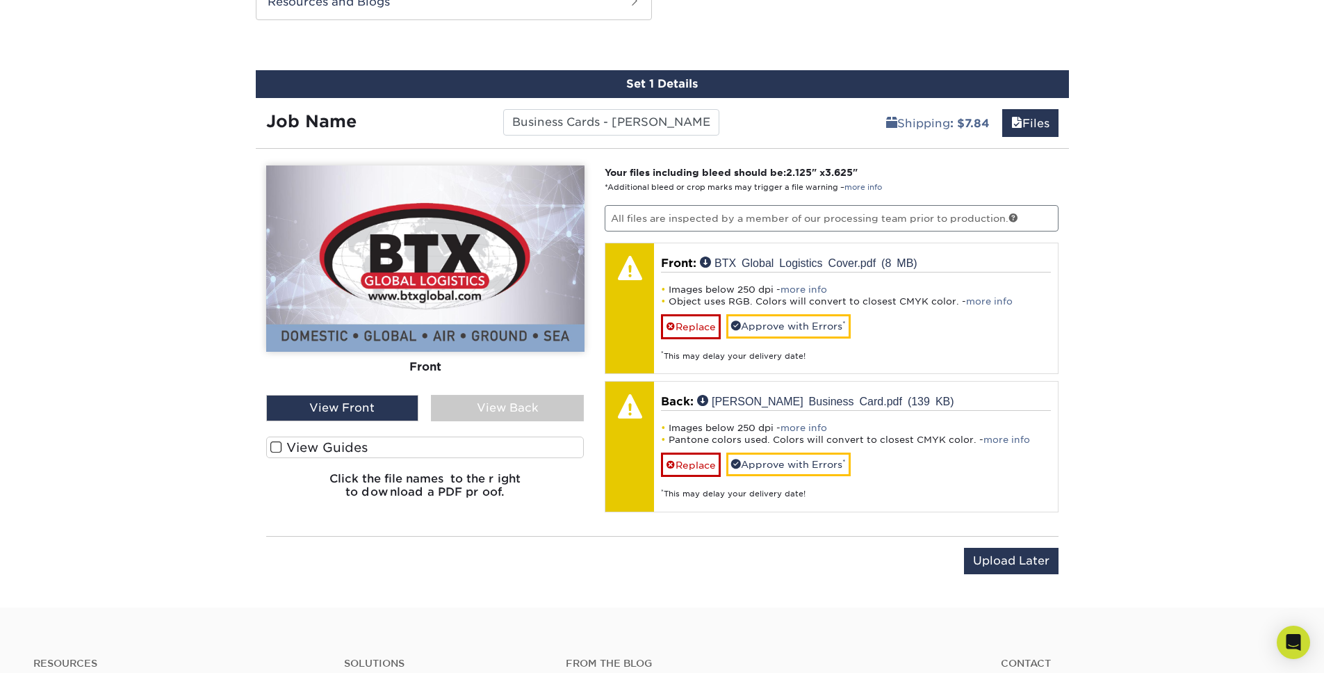
click at [529, 401] on div "View Back" at bounding box center [507, 408] width 153 height 26
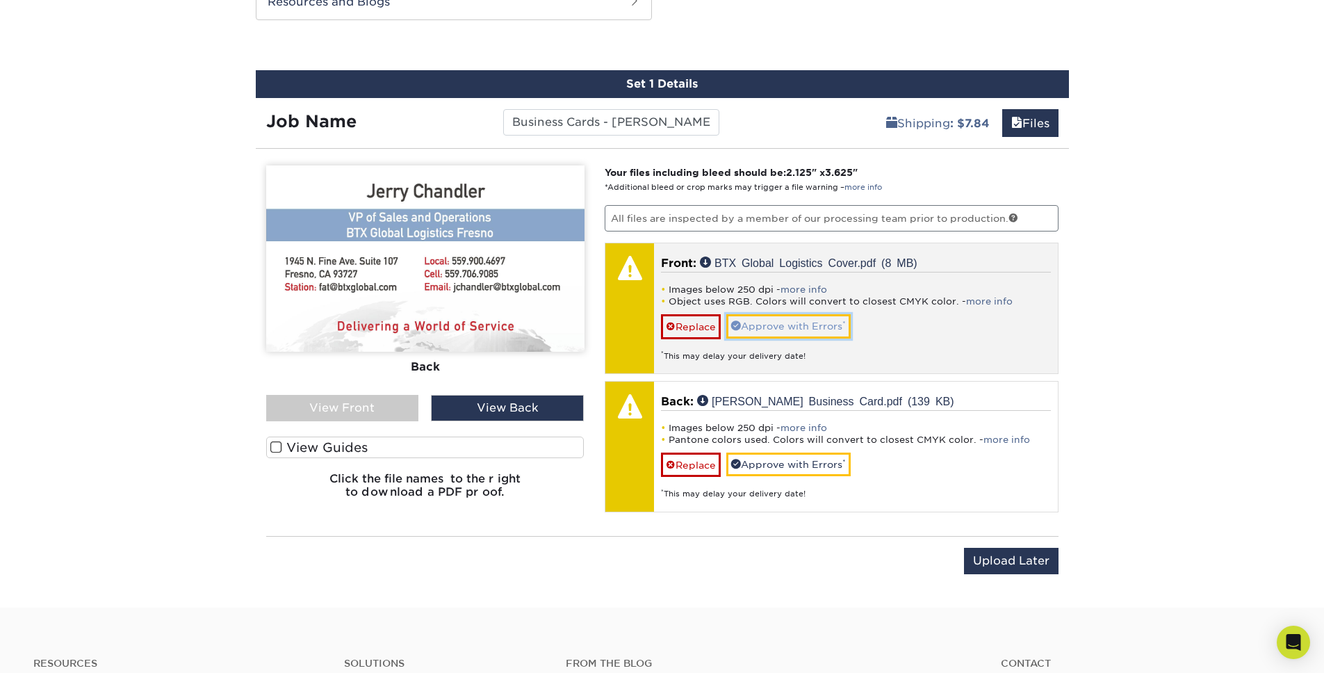
click at [799, 323] on link "Approve with Errors *" at bounding box center [788, 326] width 124 height 24
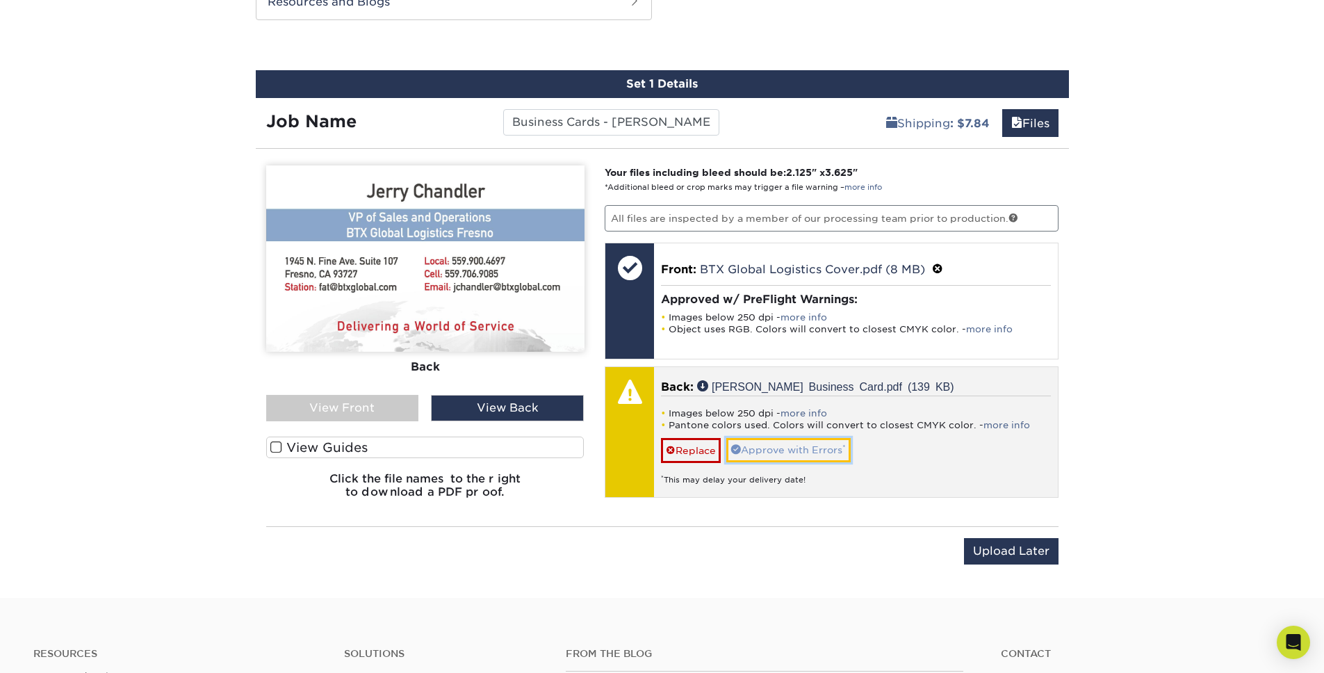
click at [794, 453] on link "Approve with Errors *" at bounding box center [788, 450] width 124 height 24
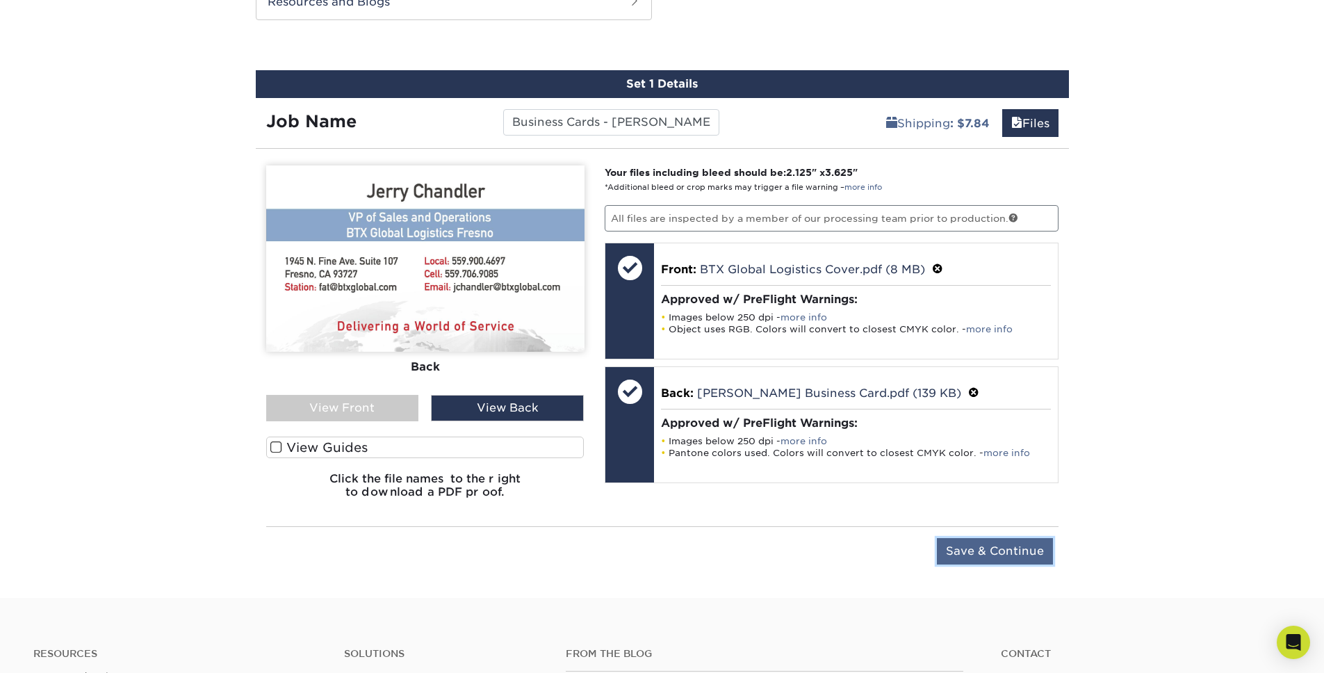
click at [1005, 546] on input "Save & Continue" at bounding box center [995, 551] width 116 height 26
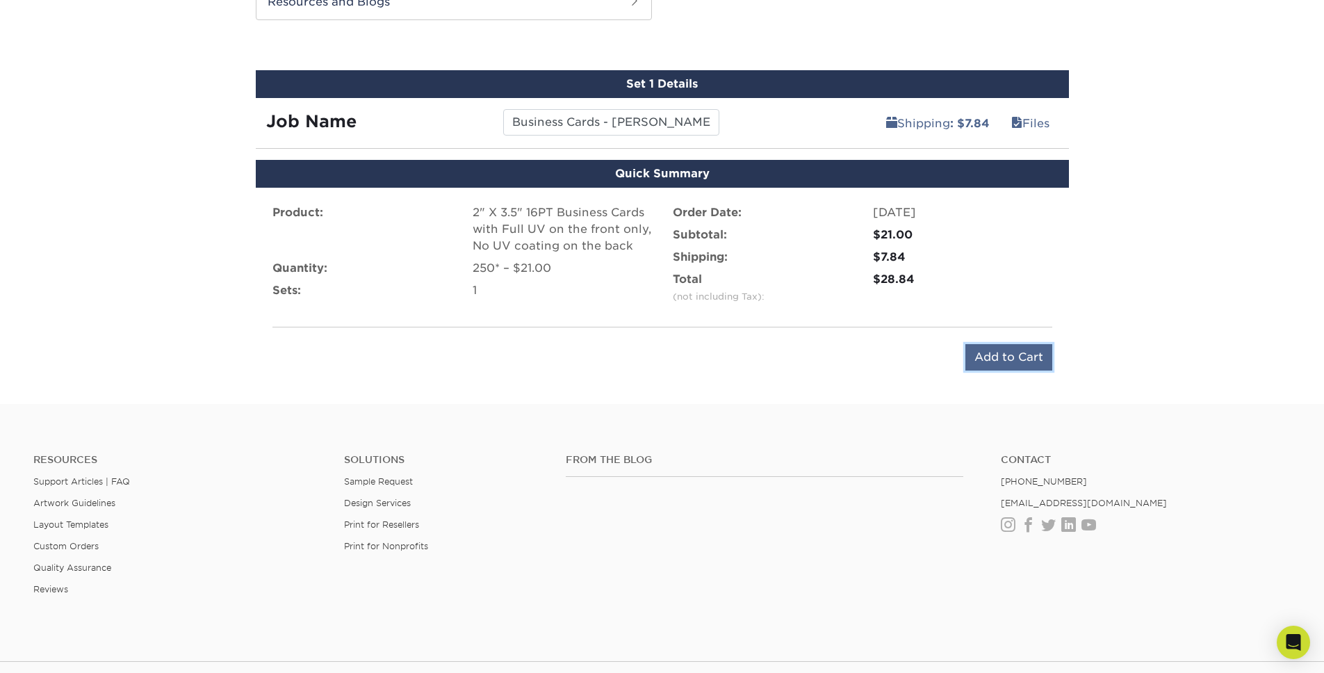
click at [996, 360] on input "Add to Cart" at bounding box center [1008, 357] width 87 height 26
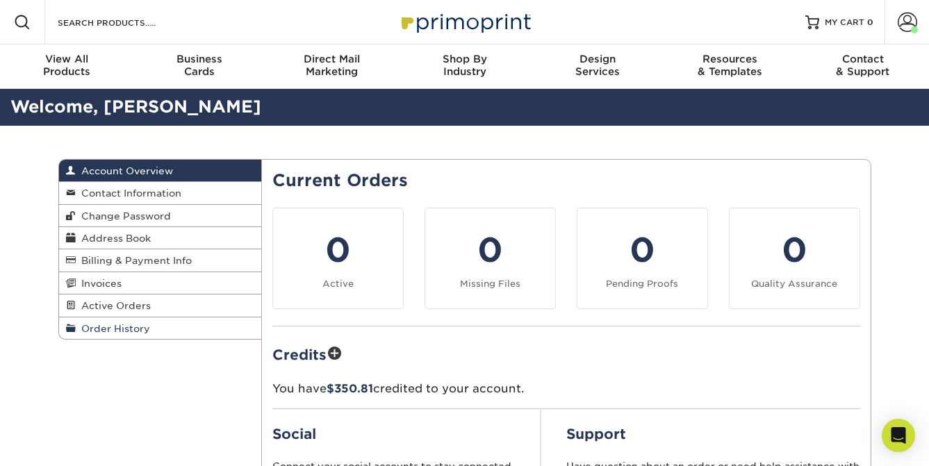
click at [119, 327] on span "Order History" at bounding box center [113, 328] width 74 height 11
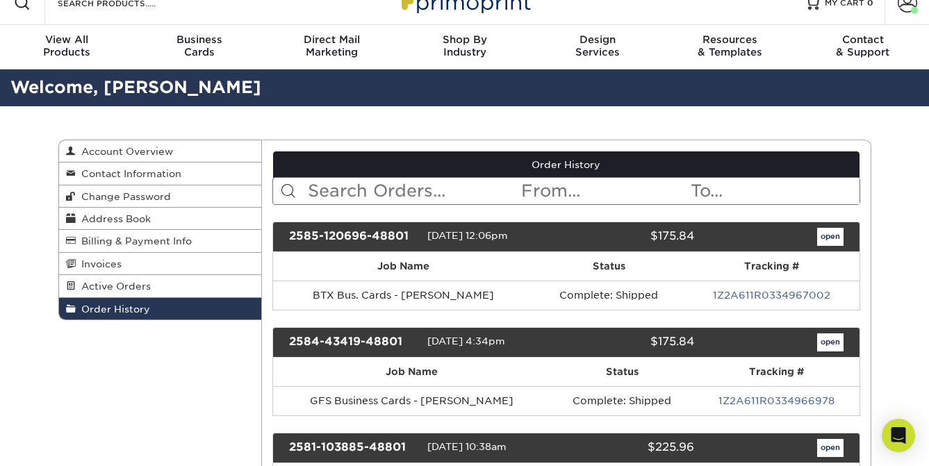
scroll to position [472, 0]
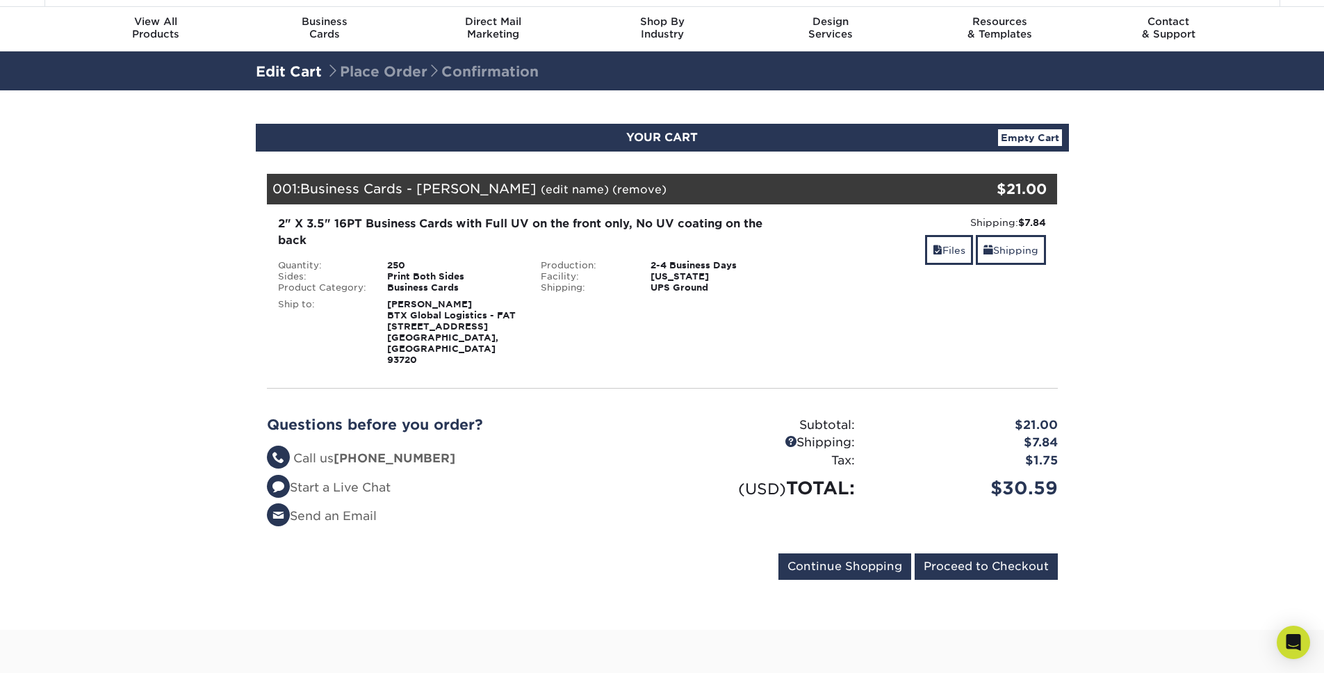
scroll to position [38, 0]
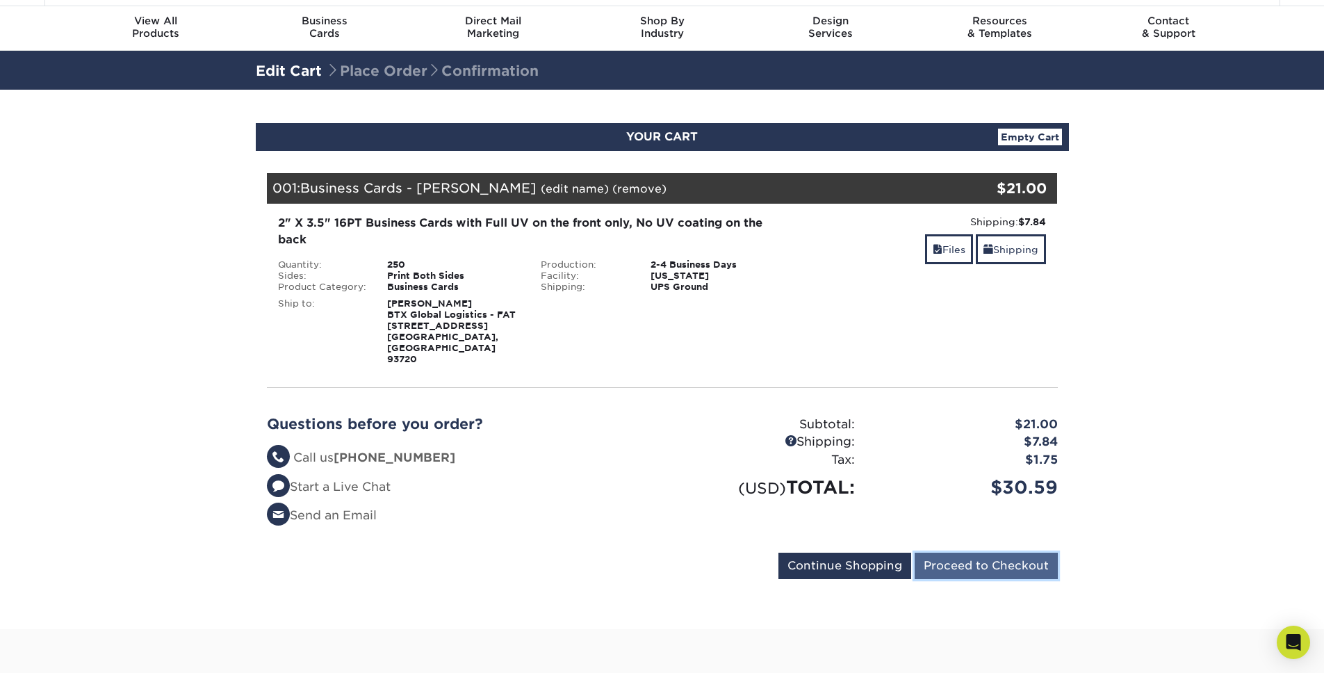
click at [983, 552] on input "Proceed to Checkout" at bounding box center [985, 565] width 143 height 26
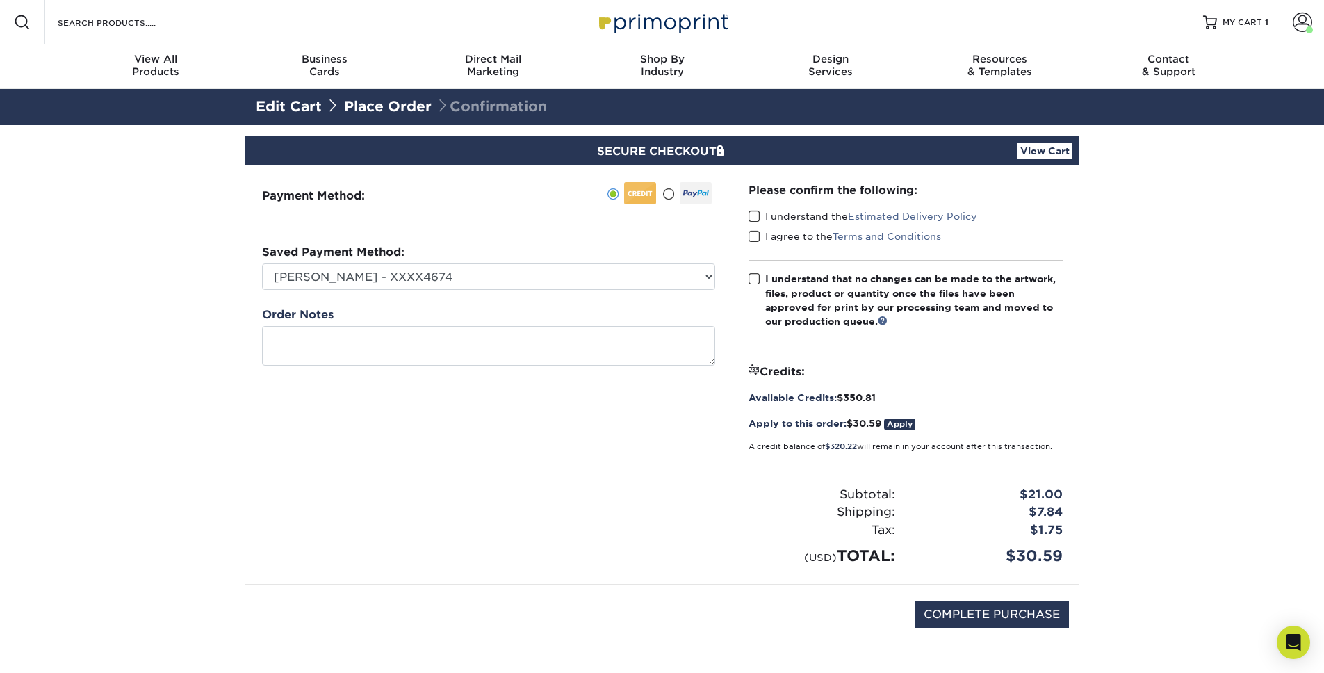
click at [757, 215] on span at bounding box center [754, 216] width 12 height 13
click at [0, 0] on input "I understand the Estimated Delivery Policy" at bounding box center [0, 0] width 0 height 0
click at [755, 238] on span at bounding box center [754, 236] width 12 height 13
click at [0, 0] on input "I agree to the Terms and Conditions" at bounding box center [0, 0] width 0 height 0
click at [751, 279] on span at bounding box center [754, 278] width 12 height 13
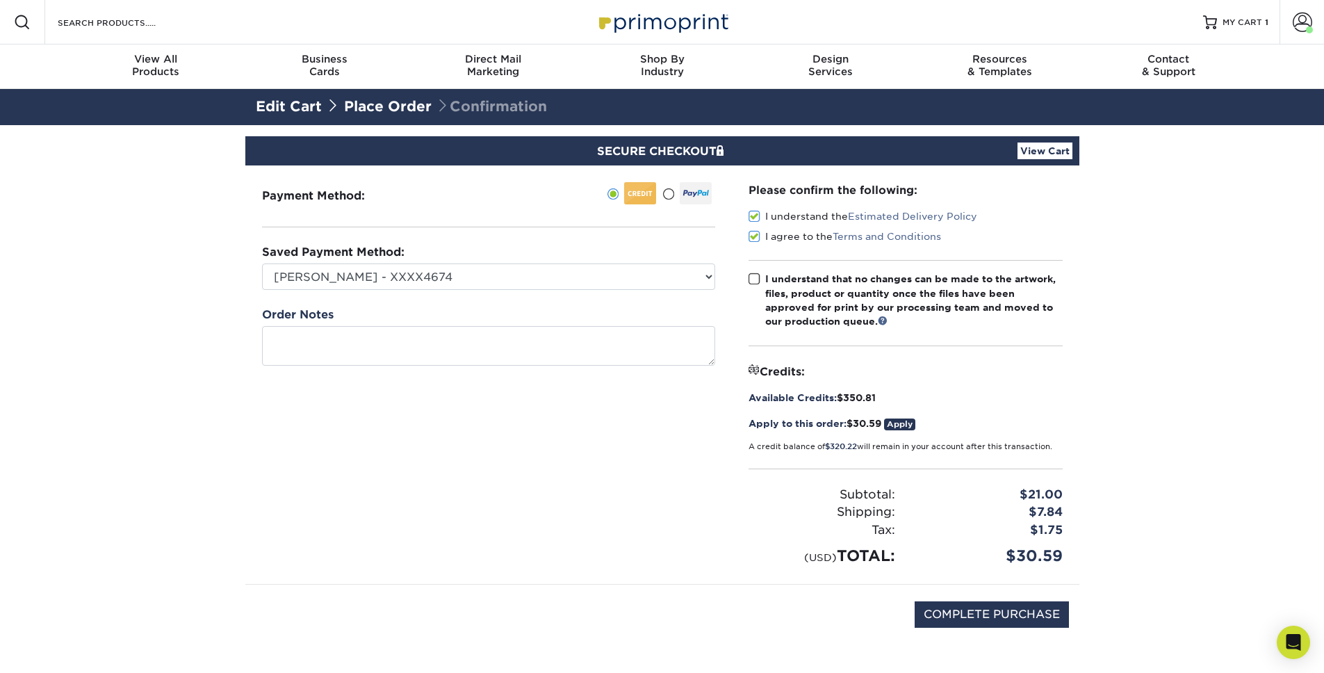
click at [0, 0] on input "I understand that no changes can be made to the artwork, files, product or quan…" at bounding box center [0, 0] width 0 height 0
click at [1015, 616] on input "COMPLETE PURCHASE" at bounding box center [991, 614] width 154 height 26
type input "PROCESSING, PLEASE WAIT..."
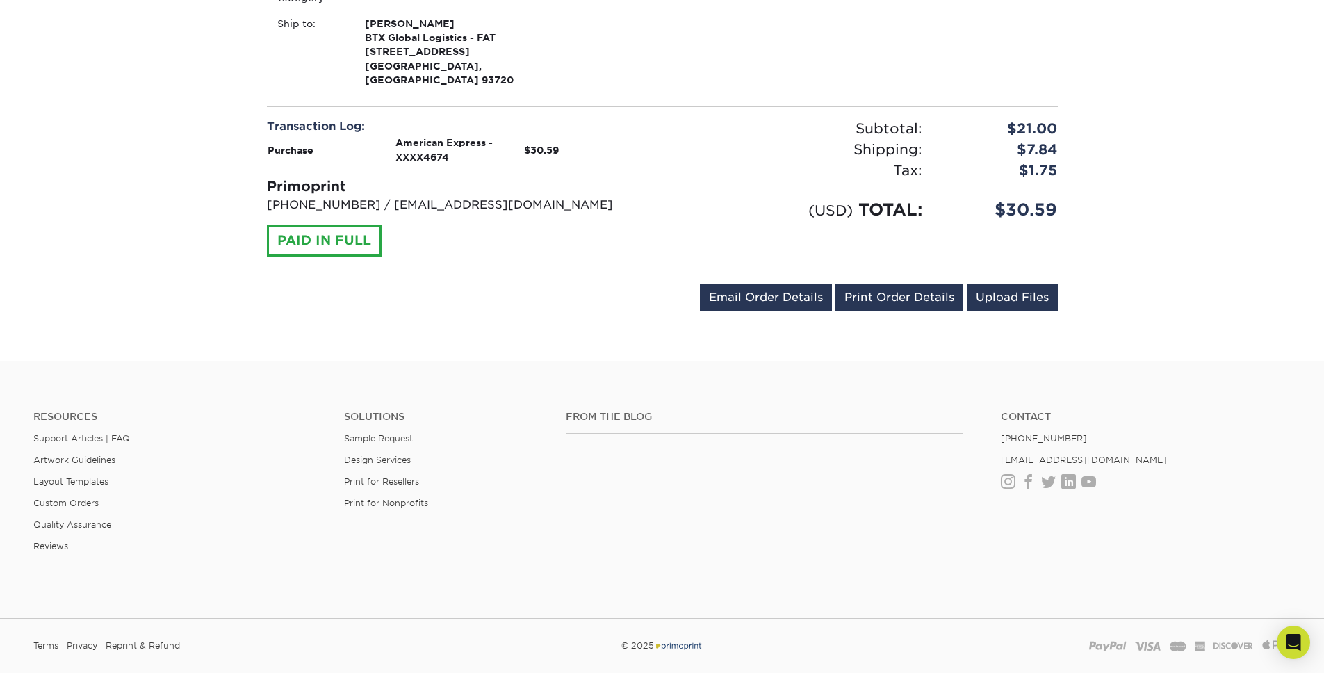
scroll to position [475, 0]
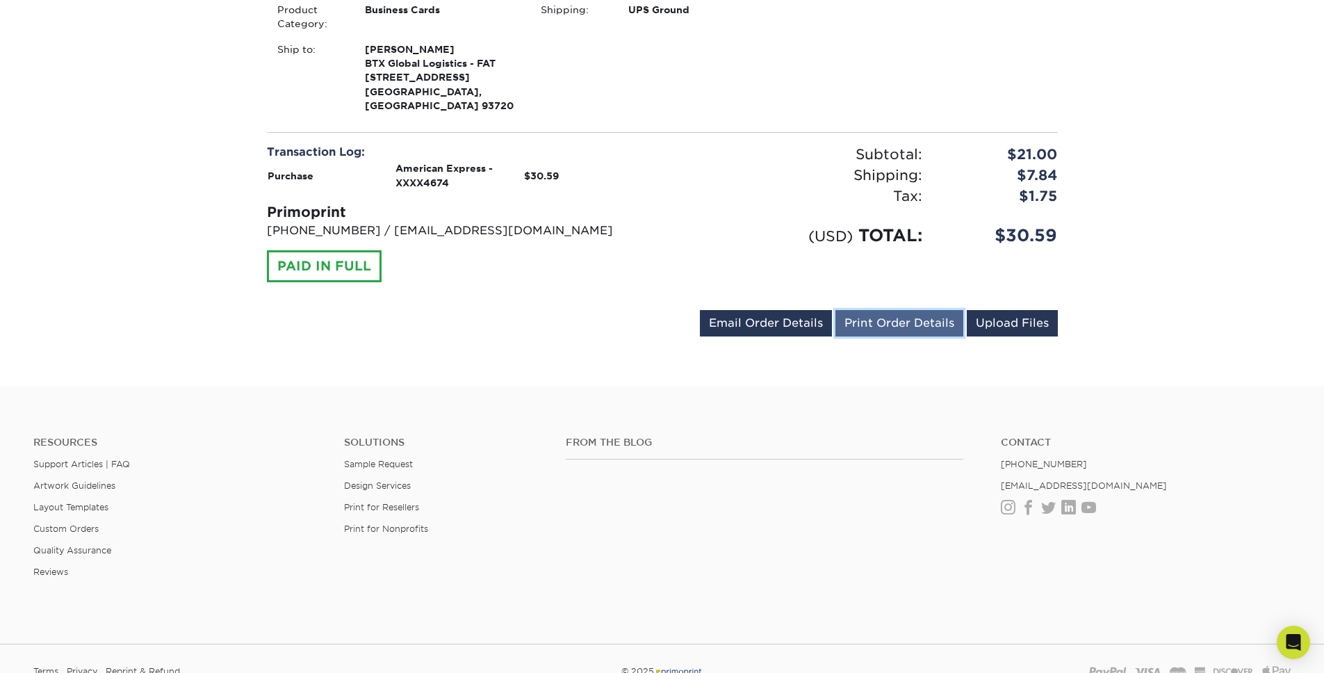
click at [896, 313] on link "Print Order Details" at bounding box center [899, 323] width 128 height 26
click at [618, 310] on div "communications@btxglobal.com Send Email Order Details Print Order Details Uploa…" at bounding box center [662, 326] width 791 height 32
click at [541, 310] on div "communications@btxglobal.com Send Email Order Details Print Order Details Uploa…" at bounding box center [662, 326] width 791 height 32
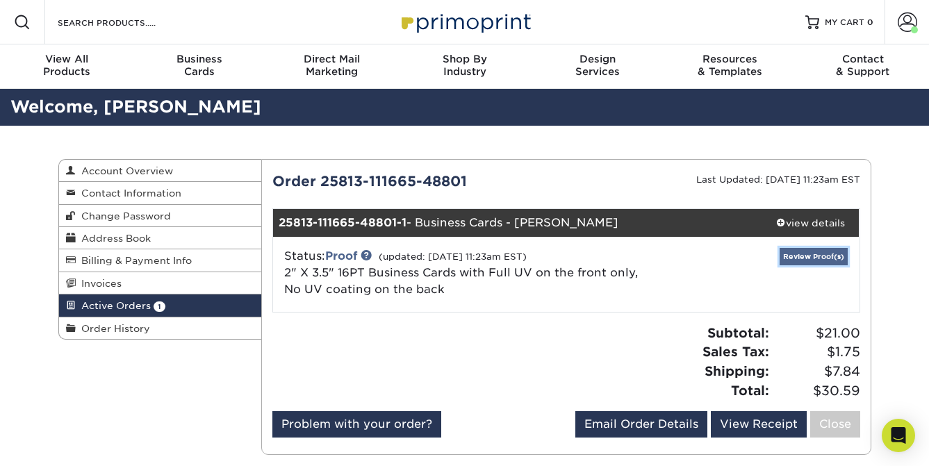
click at [814, 258] on link "Review Proof(s)" at bounding box center [814, 256] width 68 height 17
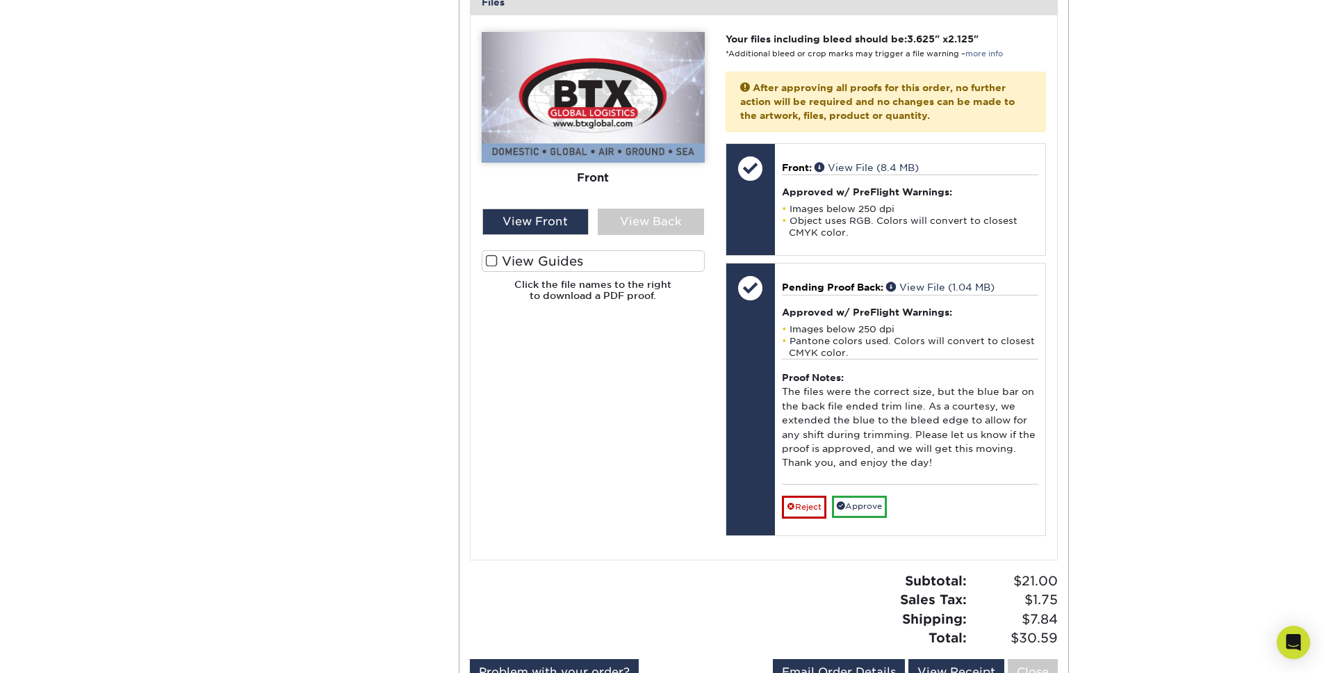
scroll to position [525, 0]
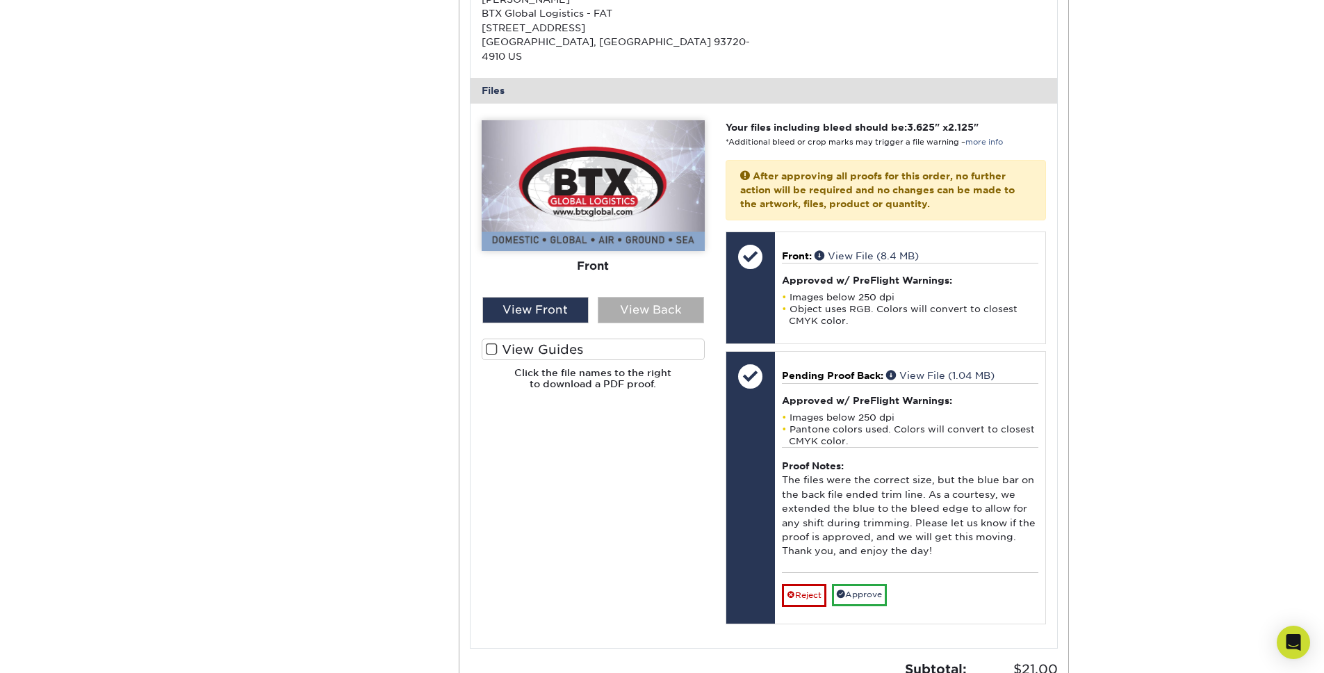
click at [647, 300] on div "View Back" at bounding box center [651, 310] width 106 height 26
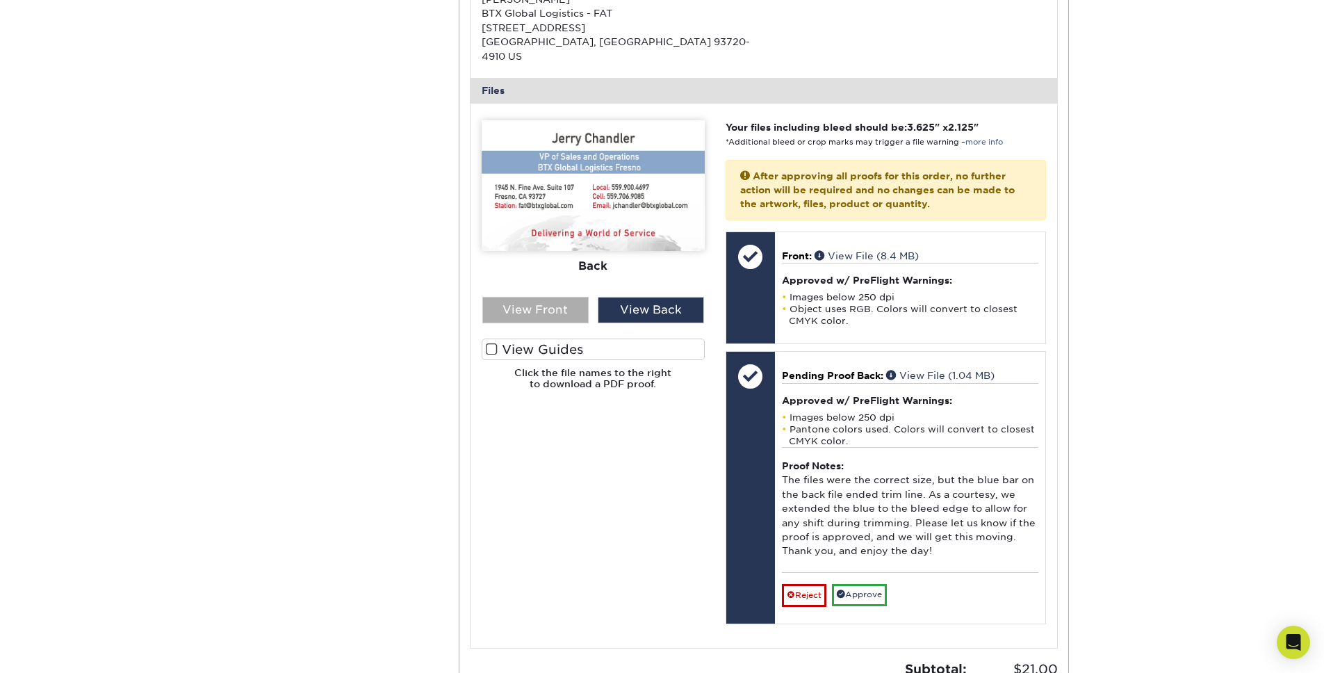
click at [550, 297] on div "View Front" at bounding box center [535, 310] width 106 height 26
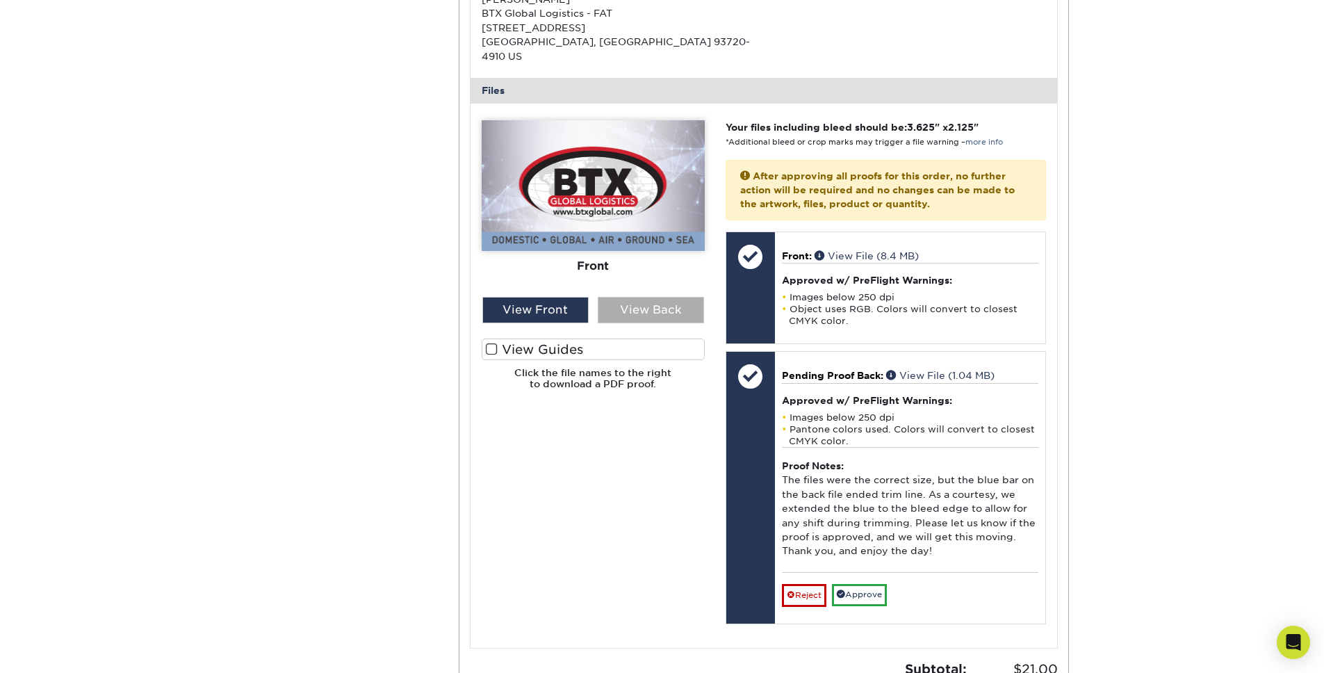
click at [662, 297] on div "View Back" at bounding box center [651, 310] width 106 height 26
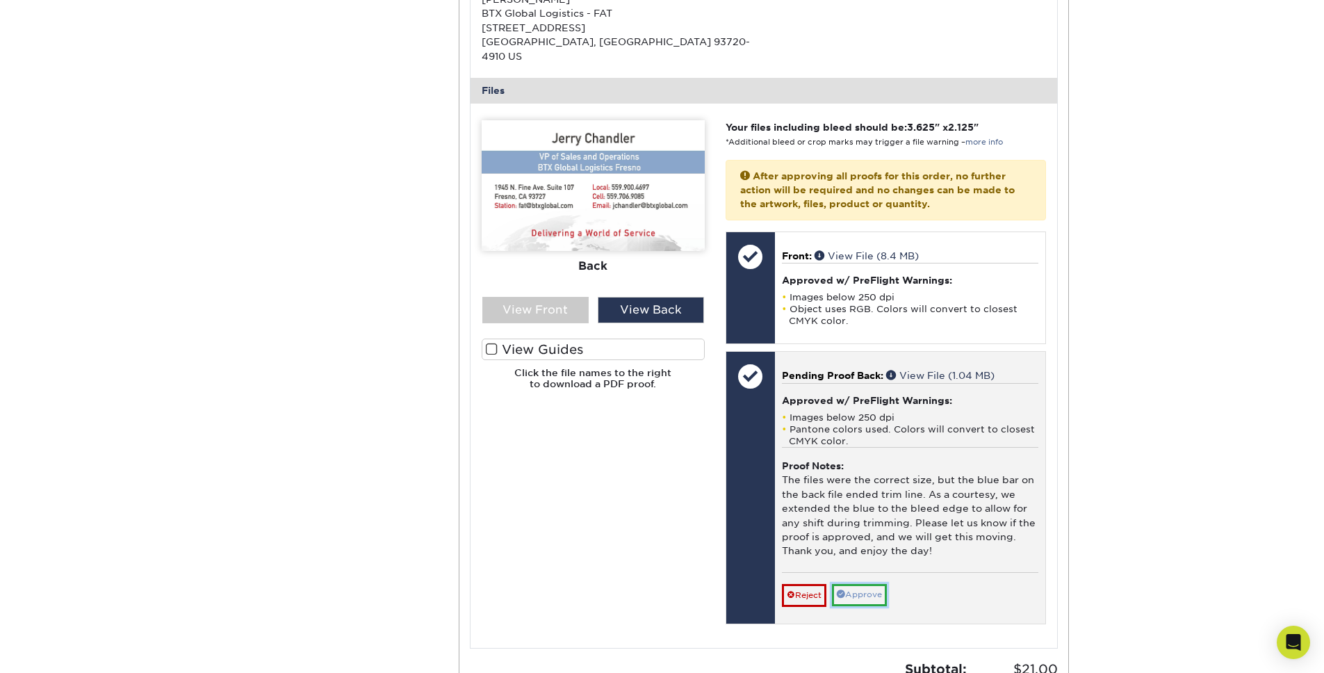
click at [869, 466] on link "Approve" at bounding box center [859, 595] width 55 height 22
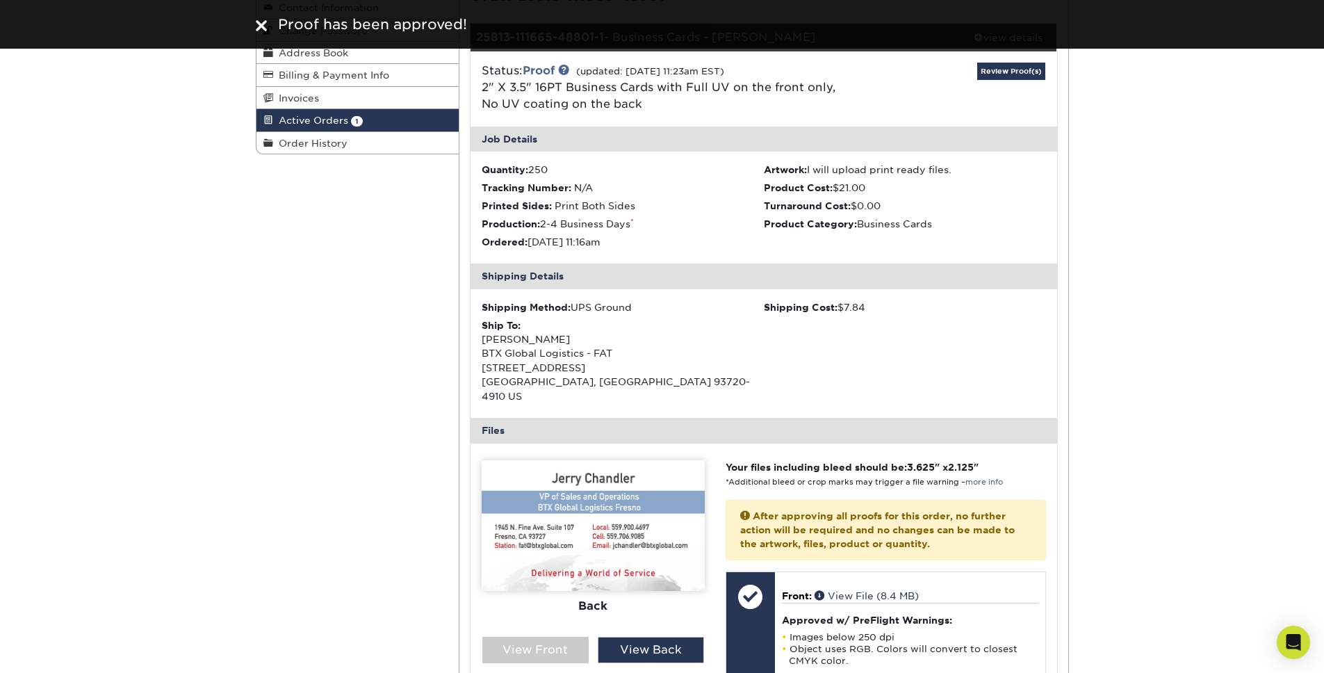
scroll to position [0, 0]
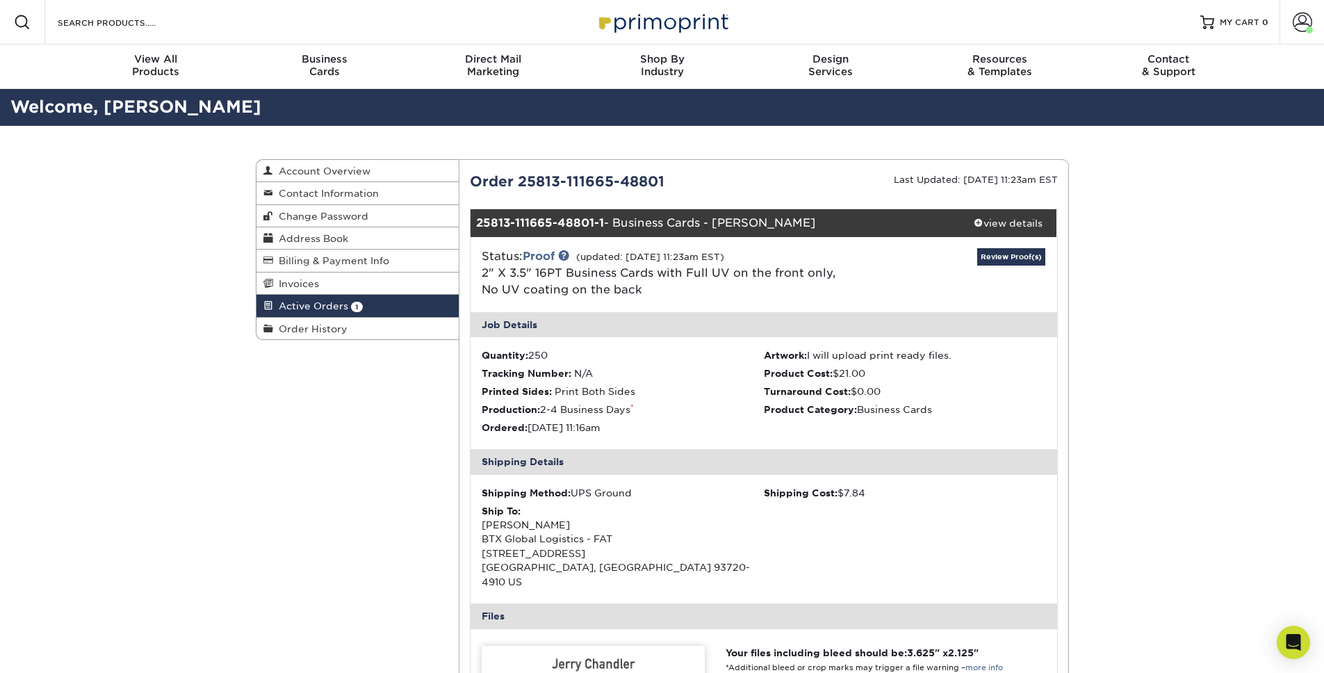
click at [336, 311] on link "Active Orders 1" at bounding box center [357, 306] width 203 height 22
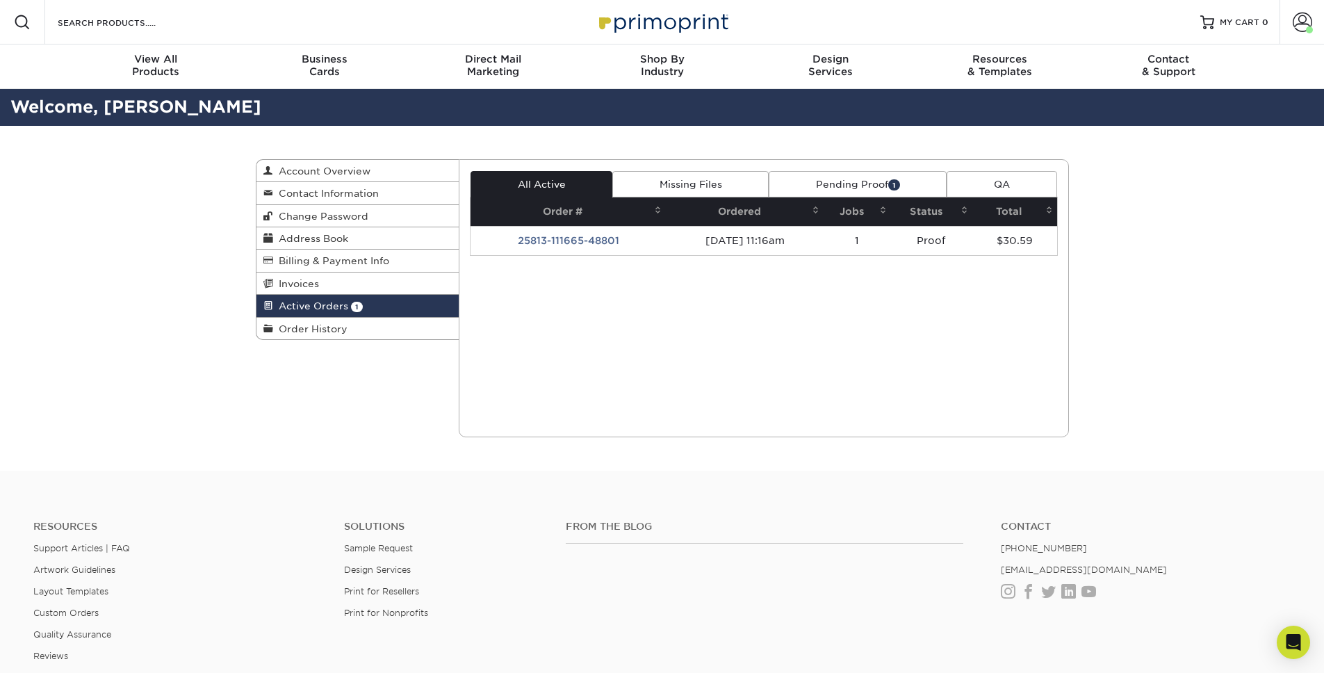
click at [739, 316] on div "Current Orders 1 Active 0 Missing Files" at bounding box center [764, 298] width 610 height 278
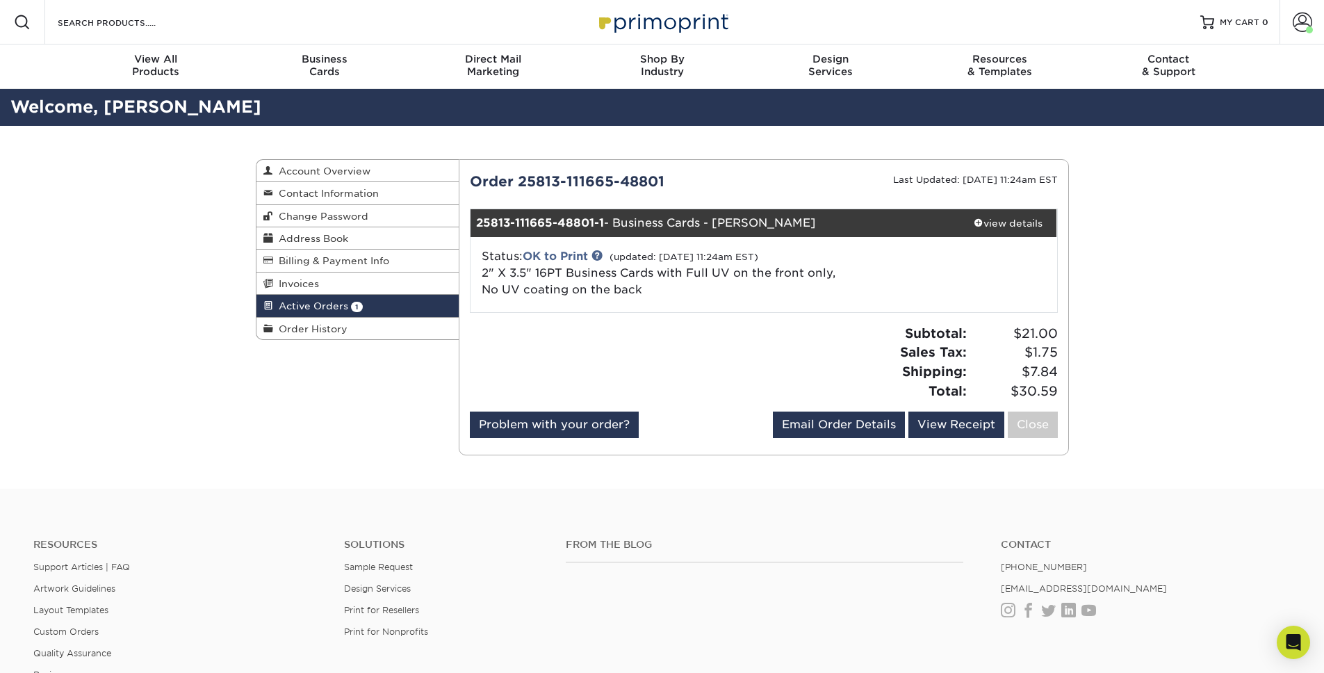
click at [575, 335] on div at bounding box center [611, 368] width 304 height 88
